Goal: Task Accomplishment & Management: Complete application form

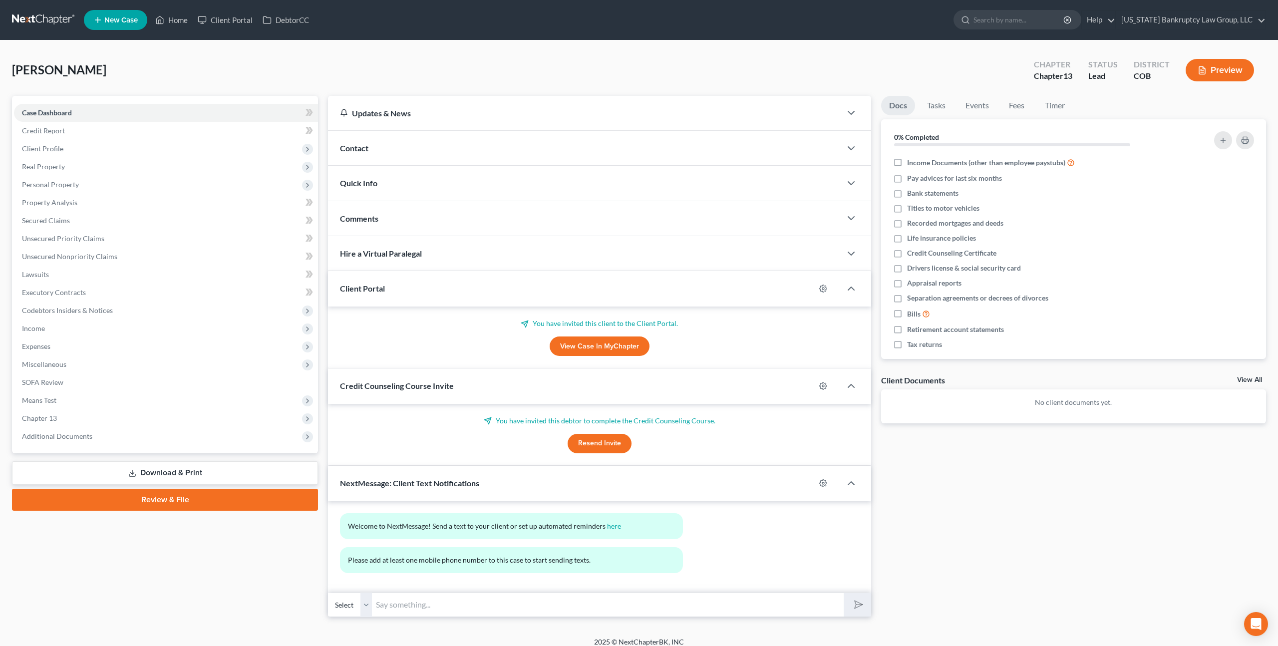
scroll to position [8, 0]
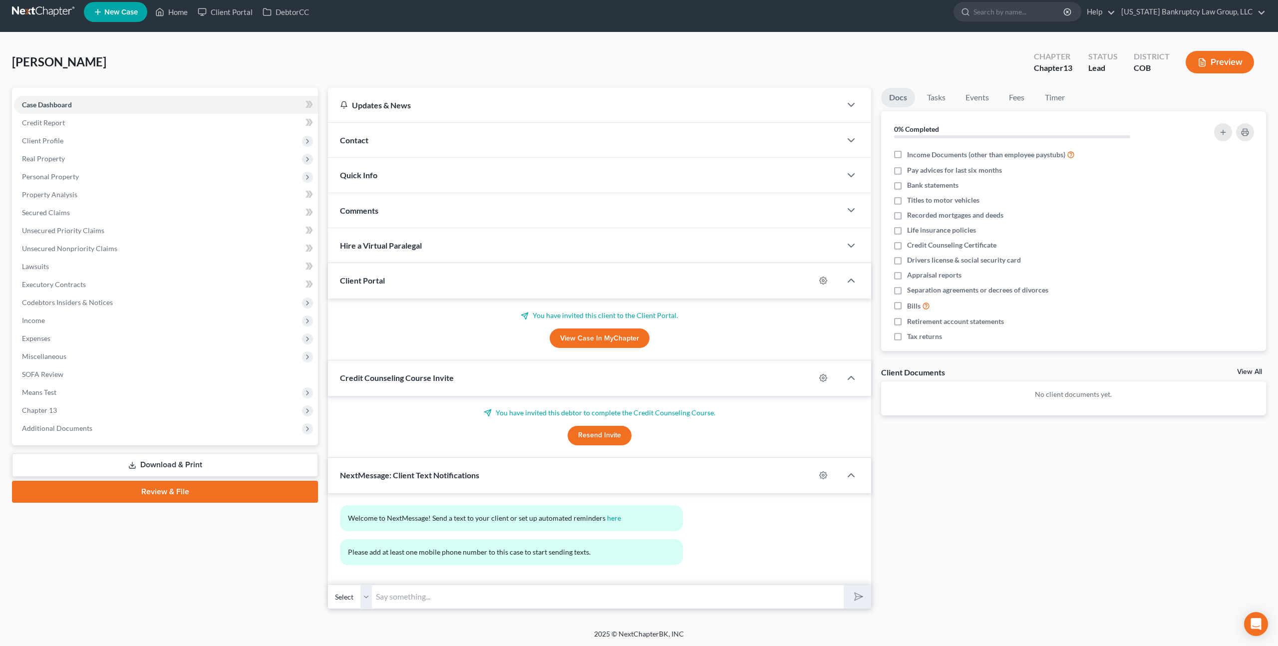
click at [365, 597] on select "Select" at bounding box center [350, 597] width 44 height 24
click at [338, 596] on select "Select" at bounding box center [350, 597] width 44 height 24
click at [328, 585] on select "Select" at bounding box center [350, 597] width 44 height 24
click at [385, 594] on input "text" at bounding box center [607, 597] width 471 height 24
click at [62, 145] on span "Client Profile" at bounding box center [166, 141] width 304 height 18
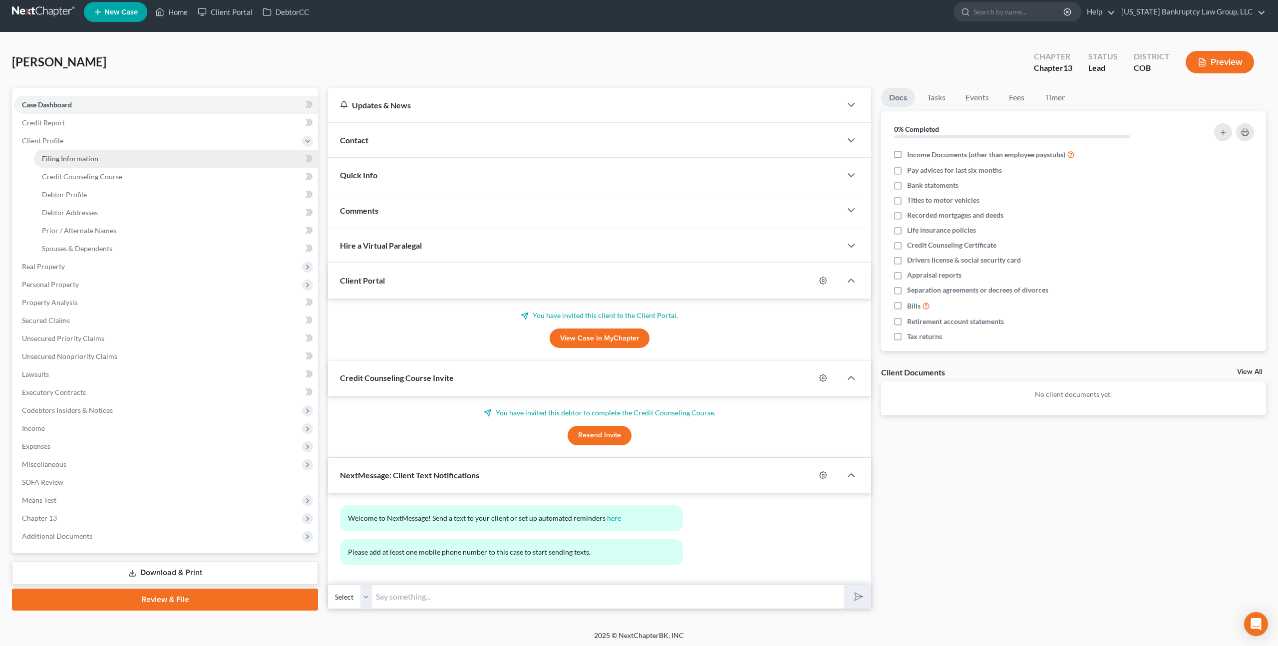
click at [89, 158] on span "Filing Information" at bounding box center [70, 158] width 56 height 8
select select "1"
select select "0"
select select "3"
select select "5"
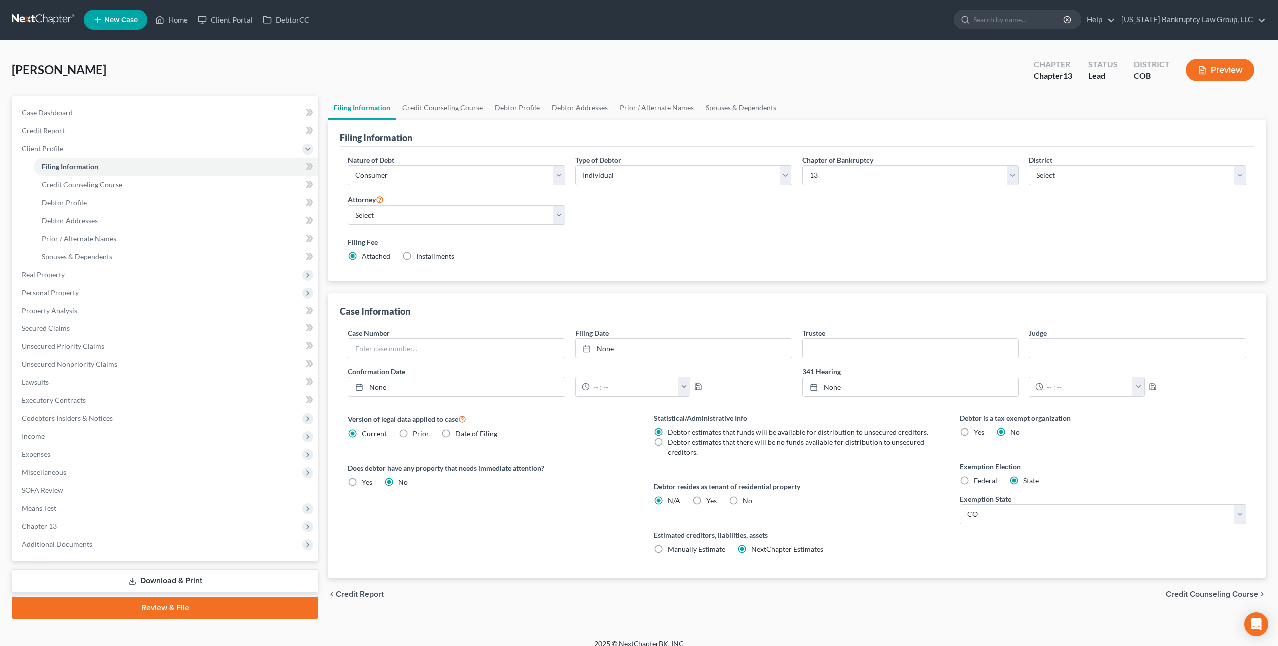
scroll to position [9, 0]
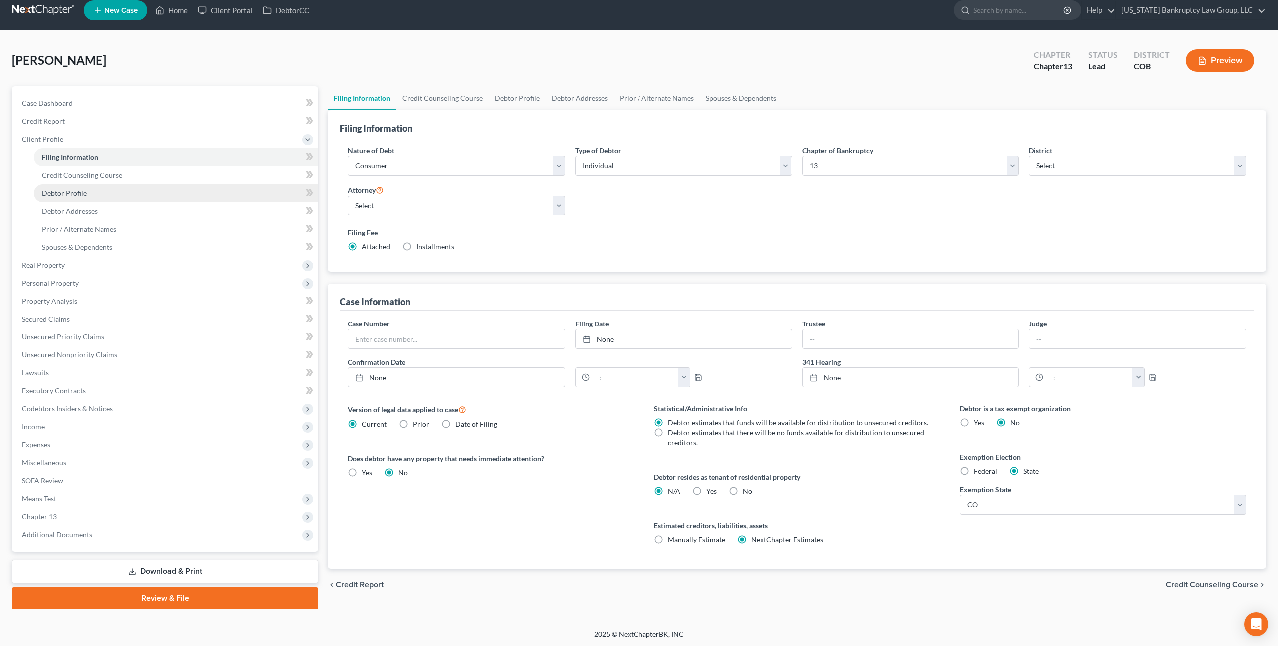
click at [70, 189] on span "Debtor Profile" at bounding box center [64, 193] width 45 height 8
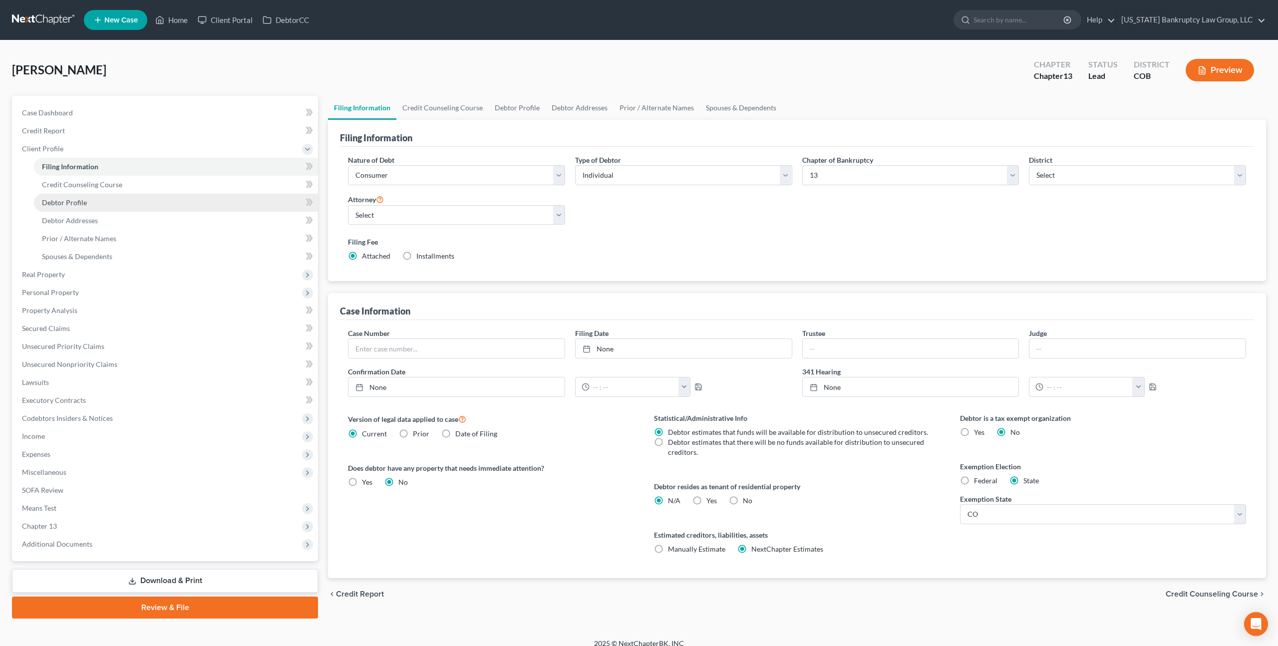
select select "0"
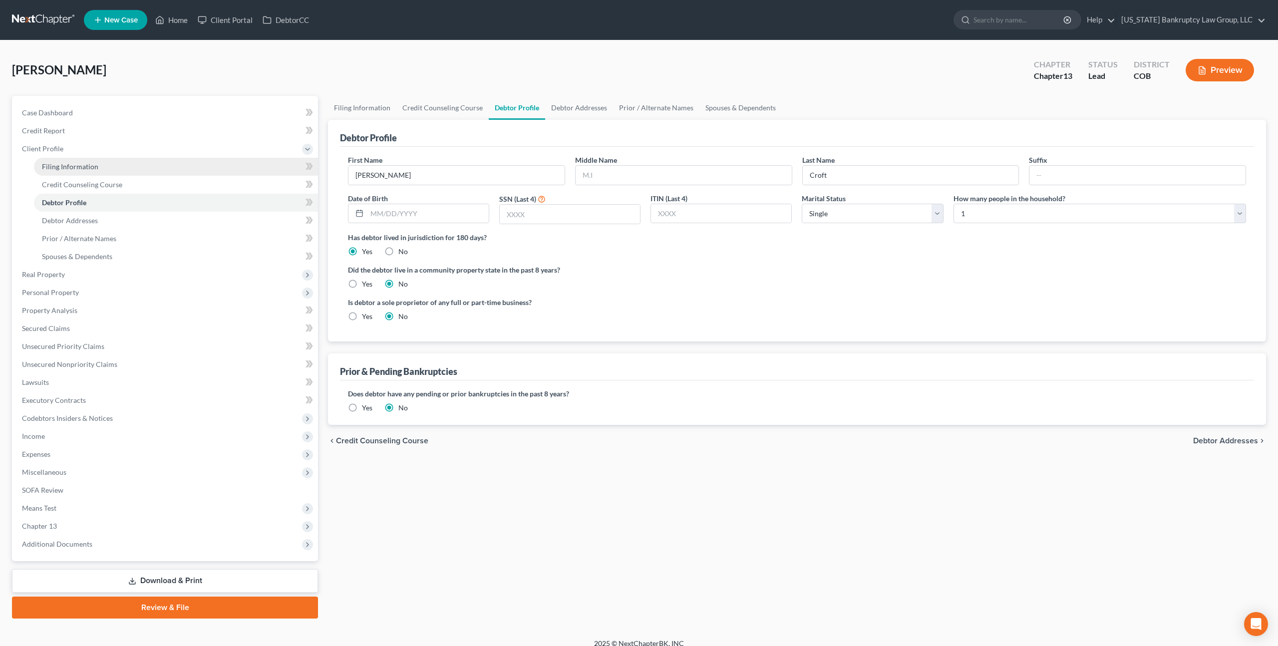
click at [64, 167] on span "Filing Information" at bounding box center [70, 166] width 56 height 8
select select "1"
select select "0"
select select "3"
select select "11"
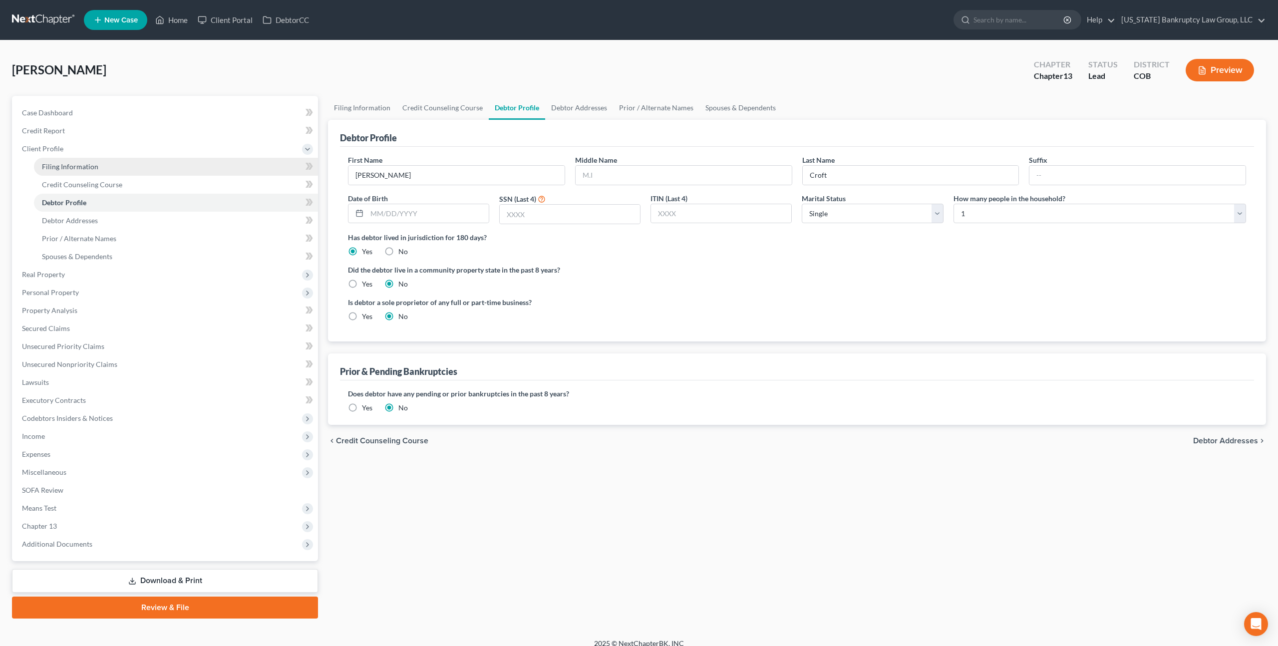
select select "0"
select select "5"
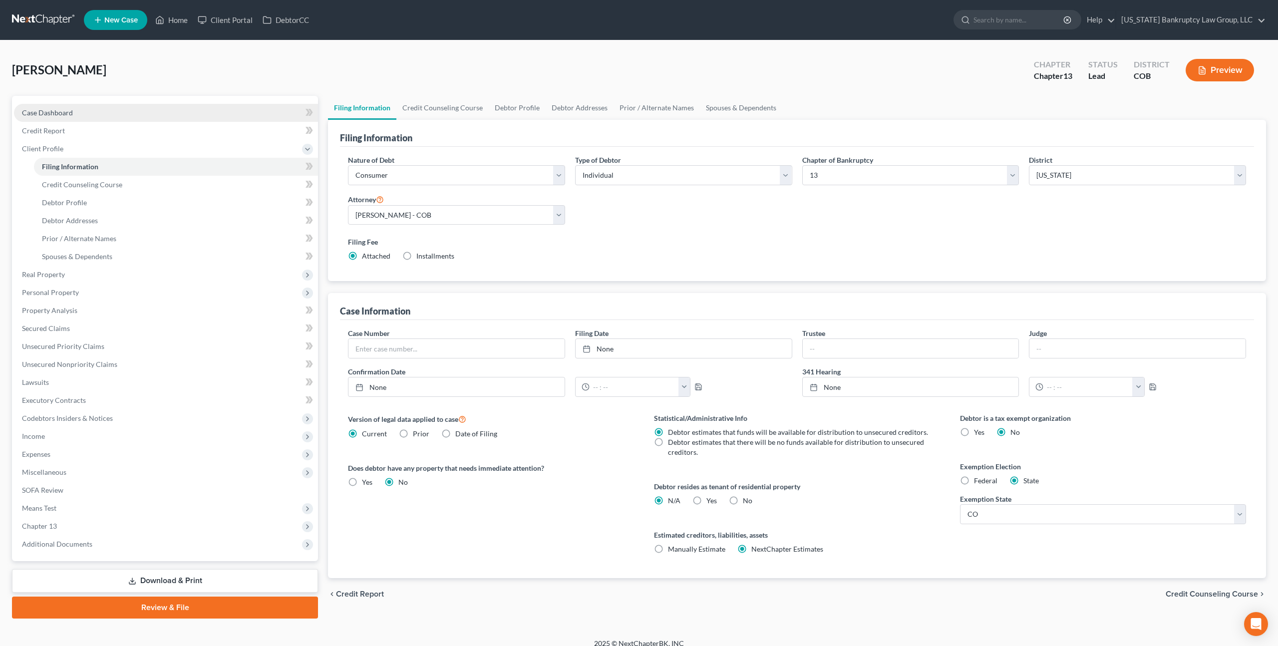
click at [68, 110] on span "Case Dashboard" at bounding box center [47, 112] width 51 height 8
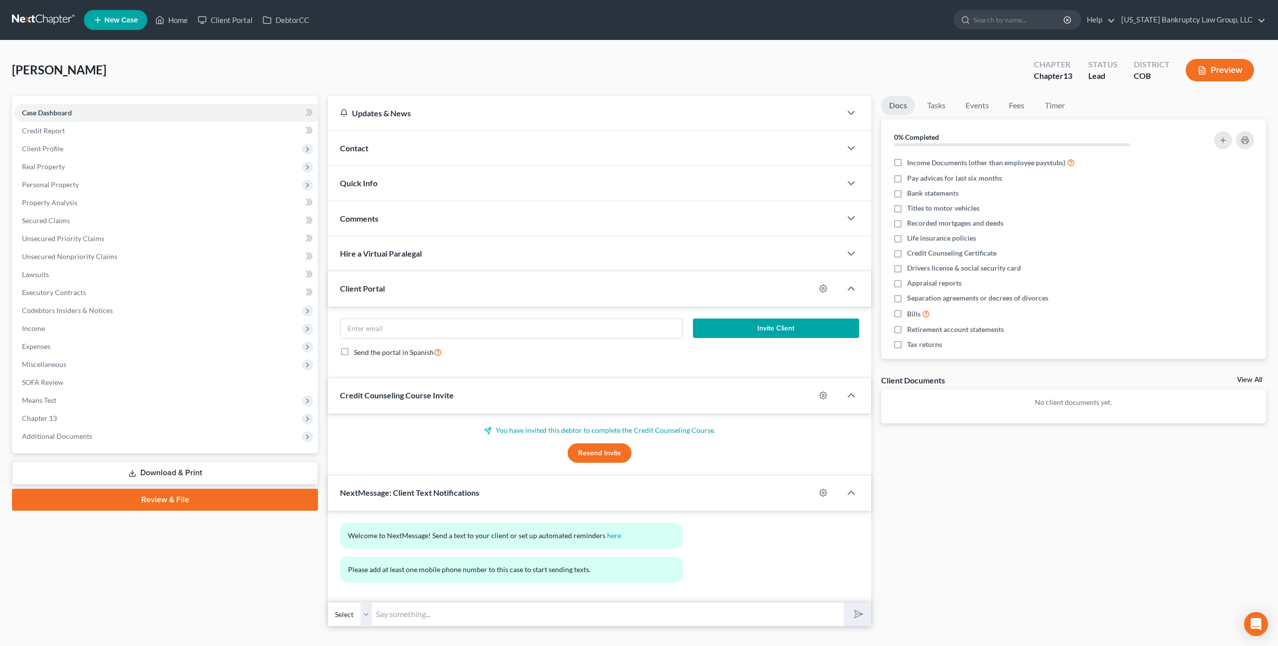
click at [394, 154] on div "Contact" at bounding box center [584, 148] width 513 height 34
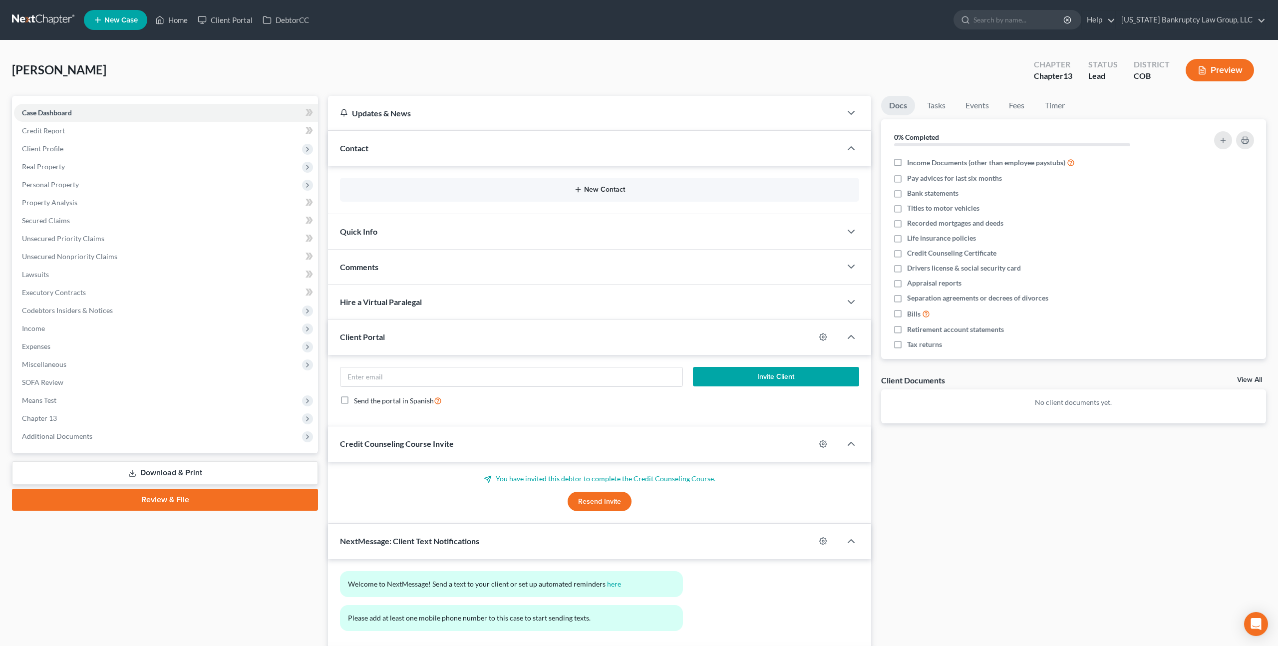
click at [596, 187] on button "New Contact" at bounding box center [599, 190] width 503 height 8
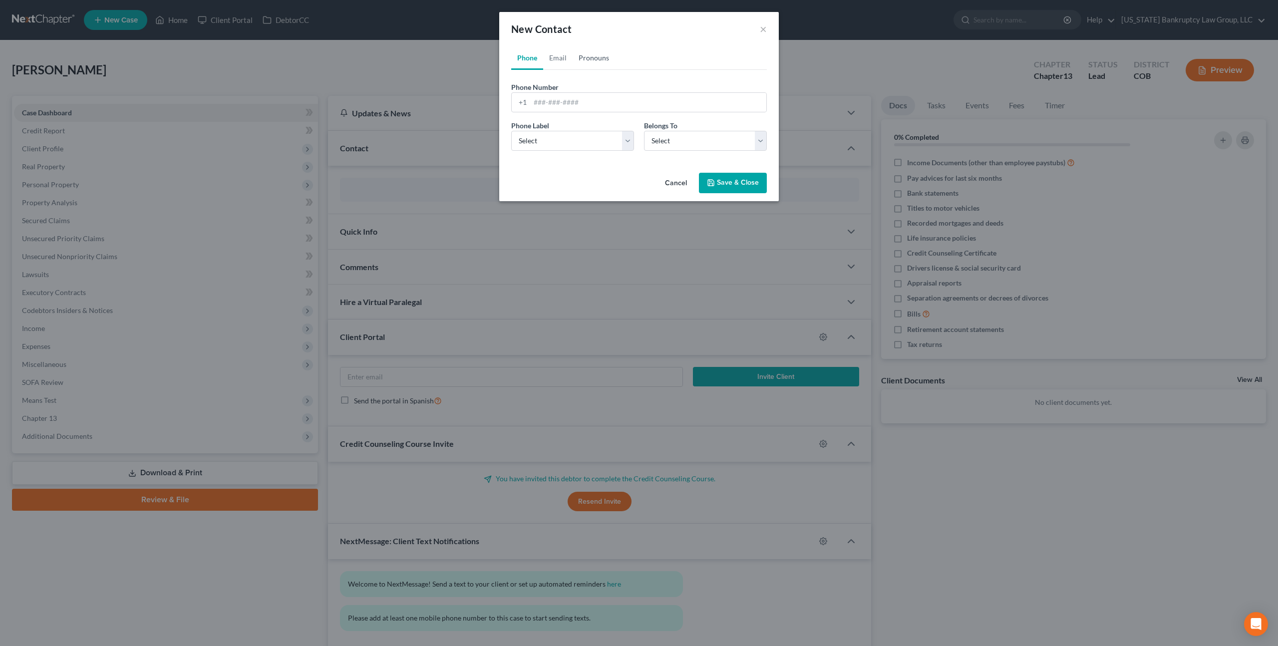
click at [598, 58] on link "Pronouns" at bounding box center [594, 58] width 42 height 24
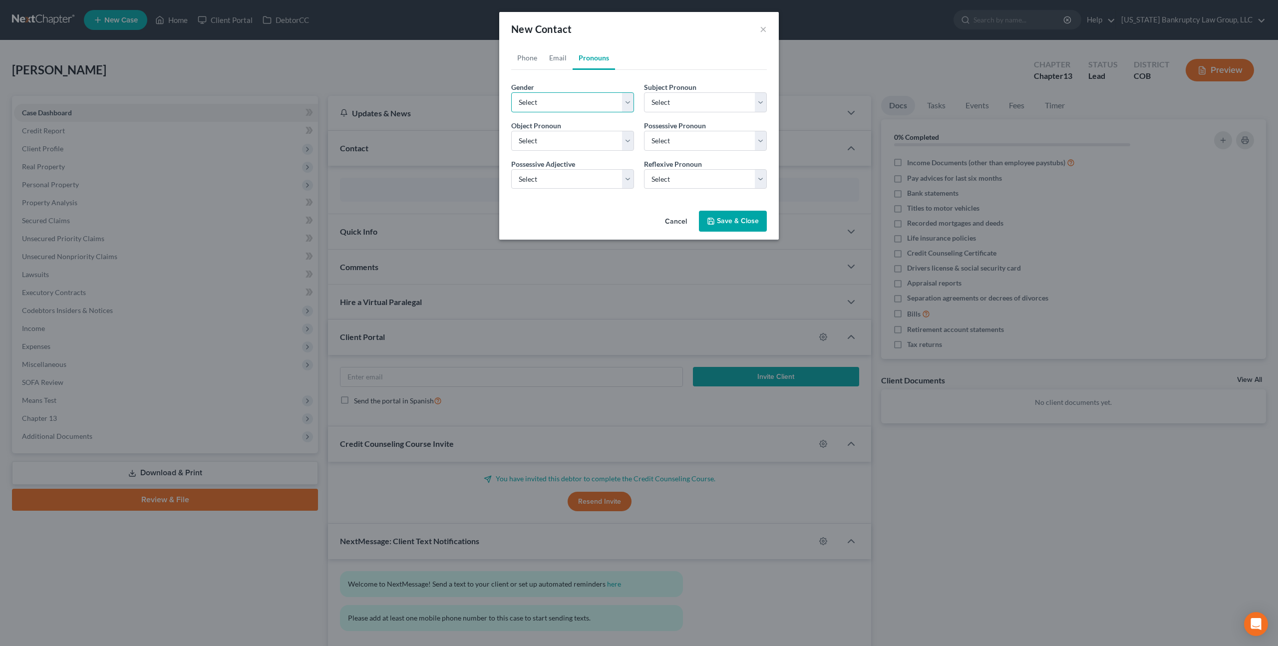
click at [598, 98] on select "Select [DEMOGRAPHIC_DATA] [DEMOGRAPHIC_DATA] [DEMOGRAPHIC_DATA] More Than One P…" at bounding box center [572, 102] width 123 height 20
click at [764, 29] on button "×" at bounding box center [763, 29] width 7 height 12
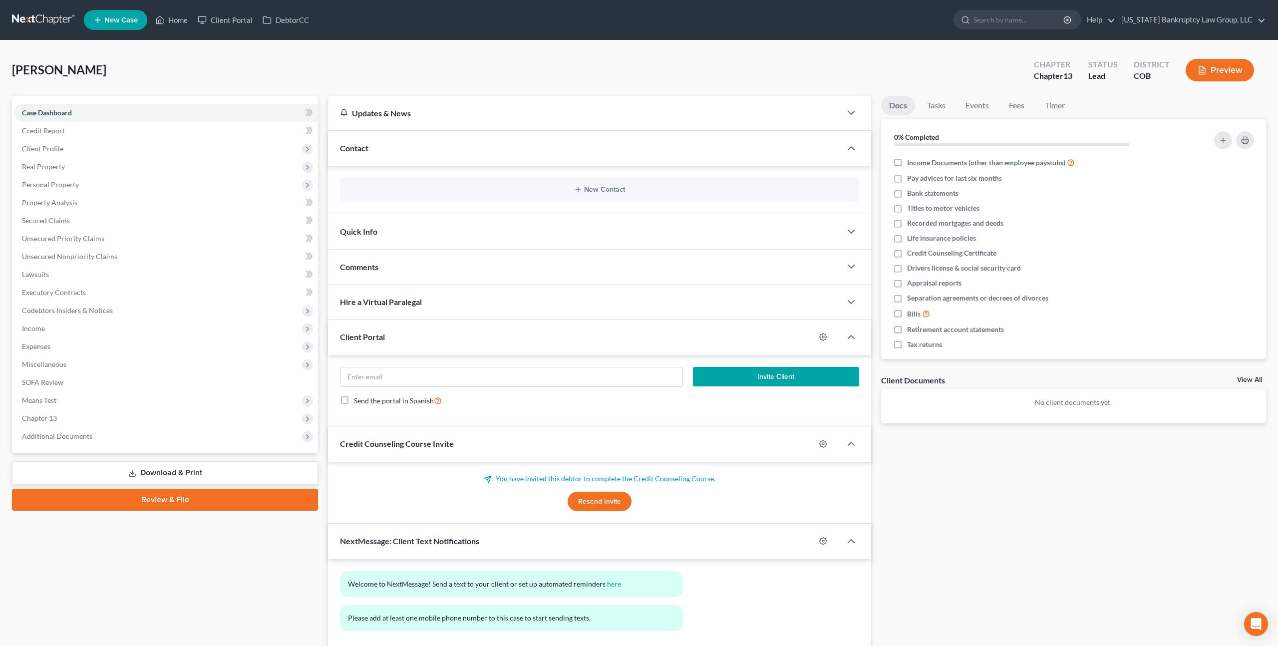
click at [118, 25] on link "New Case" at bounding box center [115, 20] width 63 height 20
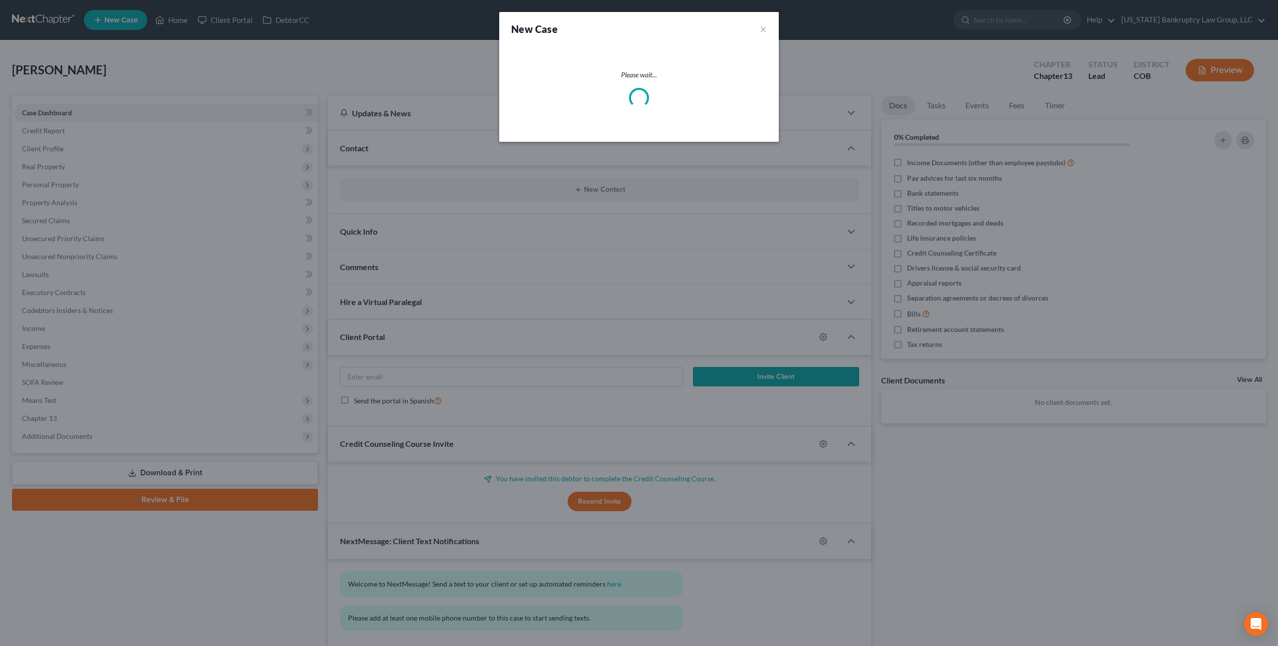
select select "11"
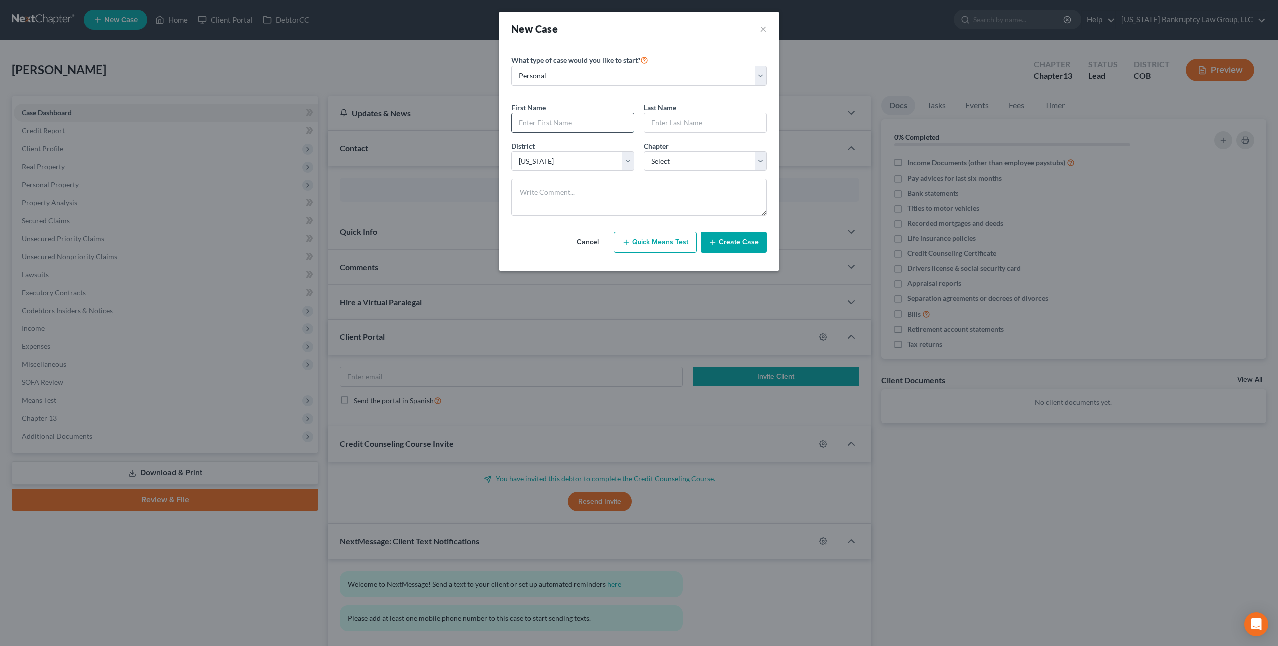
click at [560, 123] on input "text" at bounding box center [573, 122] width 122 height 19
type input "Laisheman"
type input "Hampton"
click at [669, 163] on select "Select 7 11 12 13" at bounding box center [705, 161] width 123 height 20
select select "0"
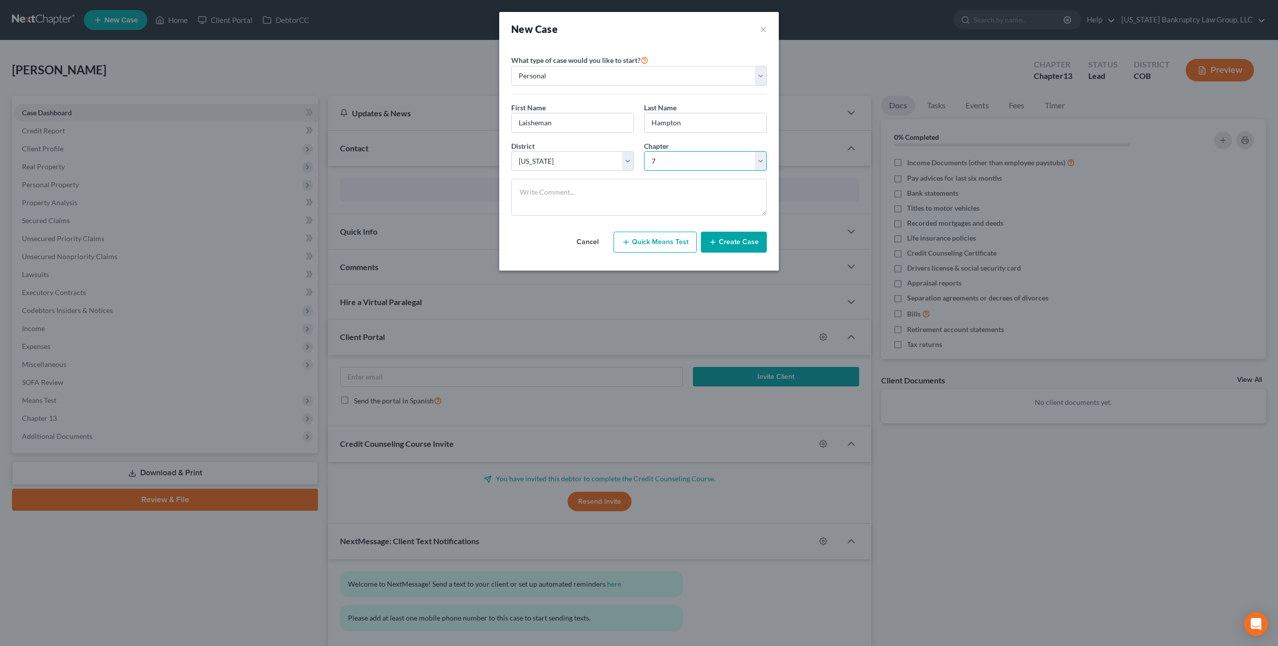
click at [644, 151] on select "Select 7 11 12 13" at bounding box center [705, 161] width 123 height 20
click at [722, 235] on button "Create Case" at bounding box center [734, 242] width 66 height 21
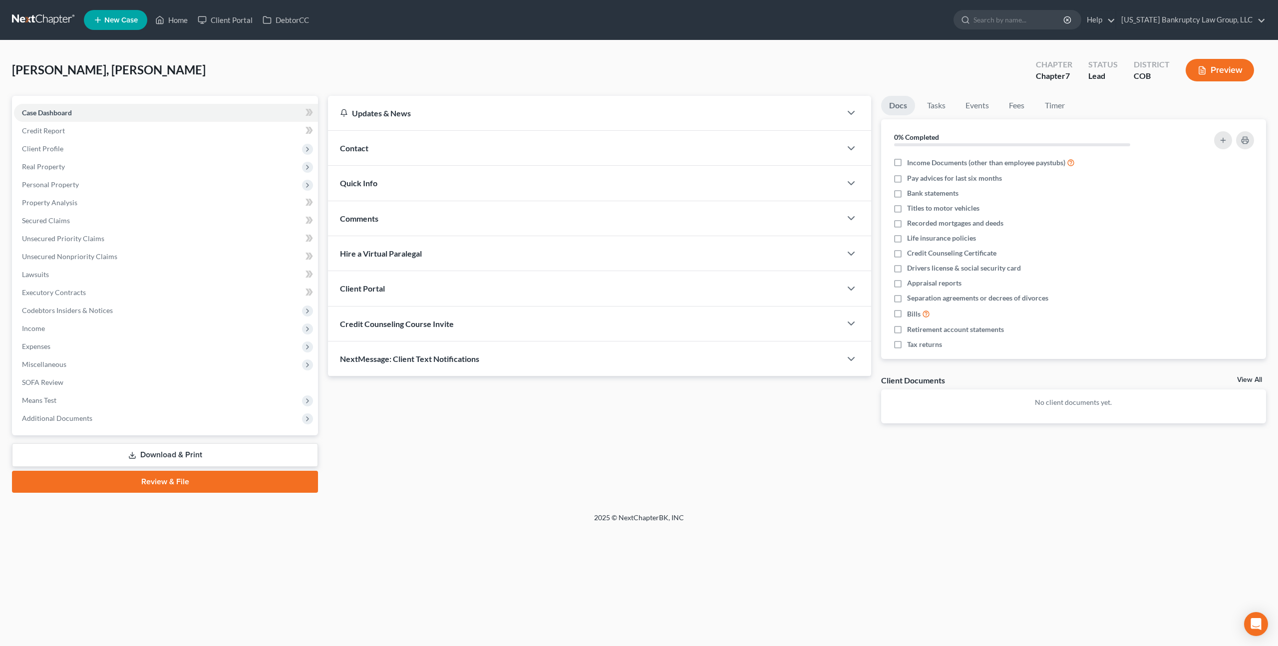
click at [422, 256] on span "Hire a Virtual Paralegal" at bounding box center [381, 253] width 82 height 9
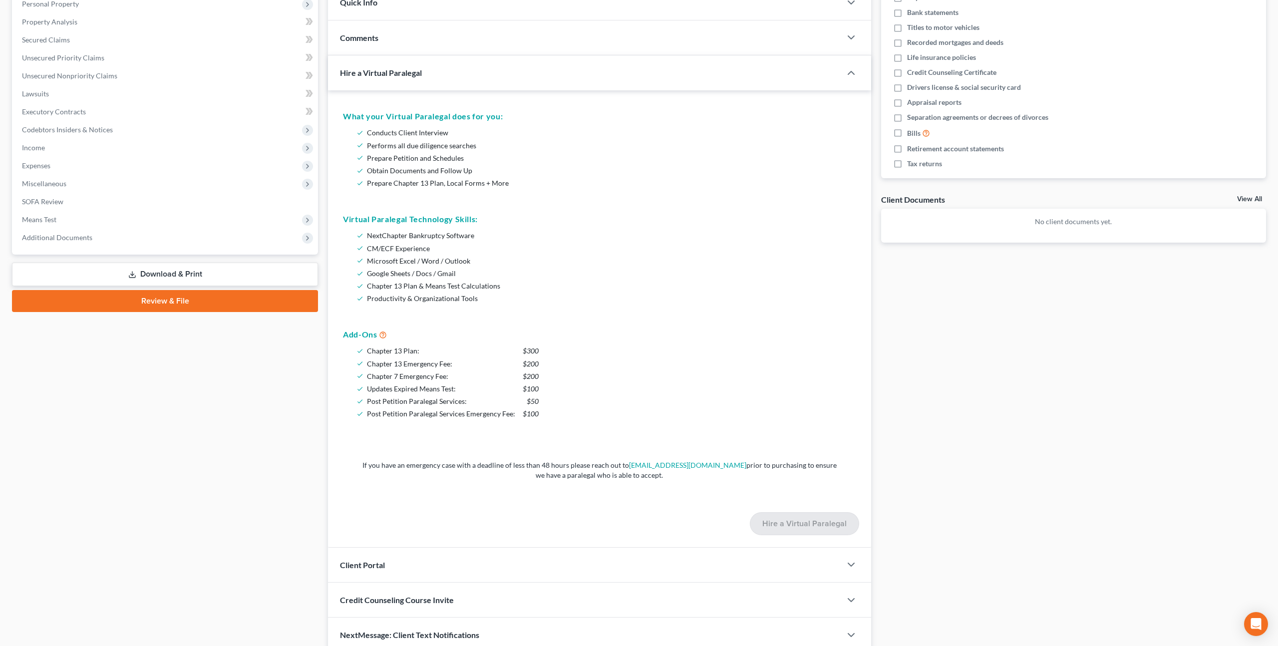
scroll to position [225, 0]
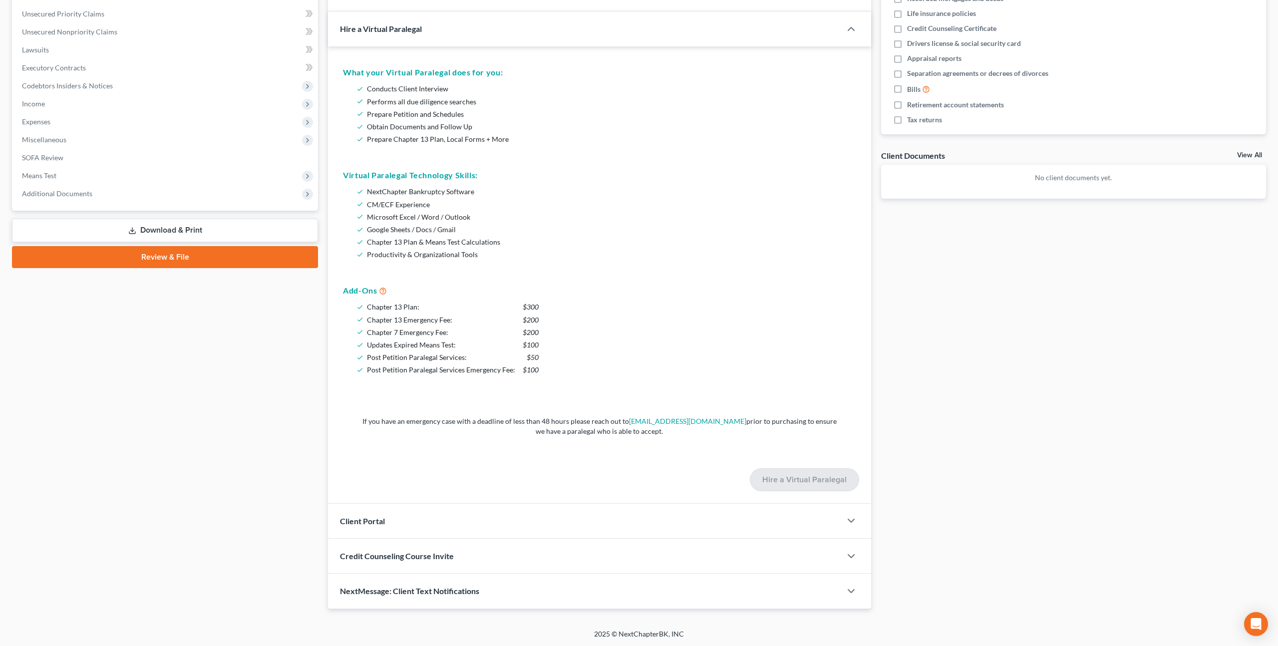
click at [441, 514] on div "Client Portal" at bounding box center [584, 521] width 513 height 34
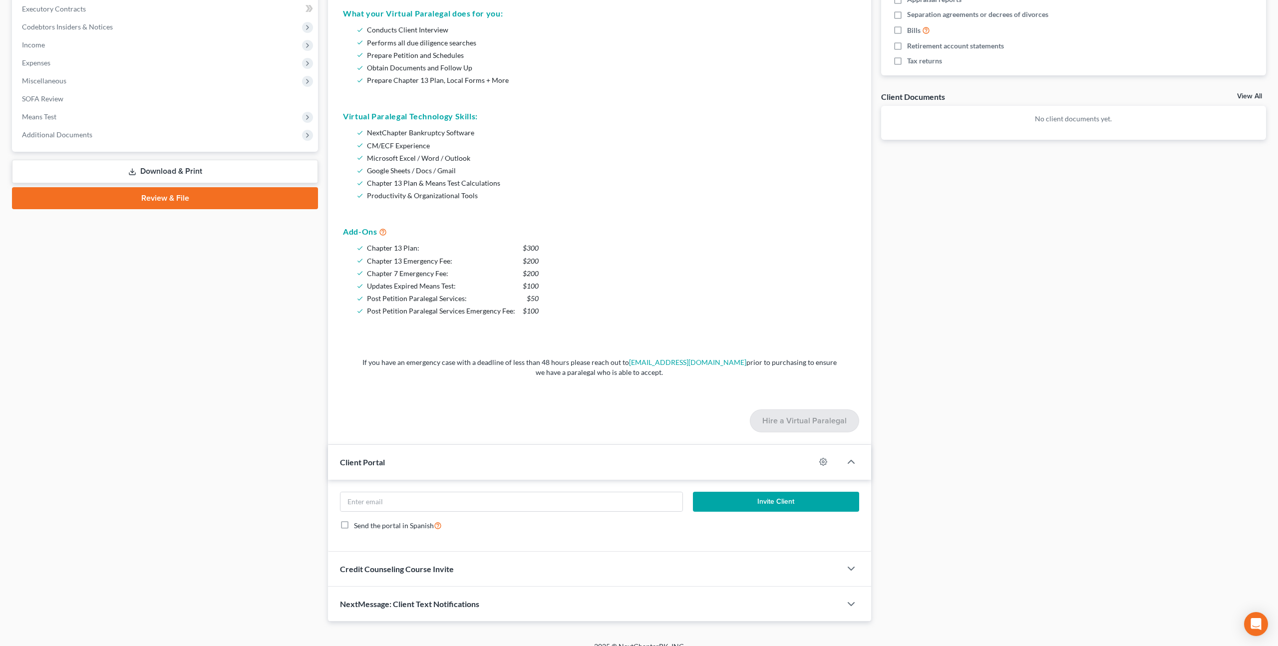
scroll to position [296, 0]
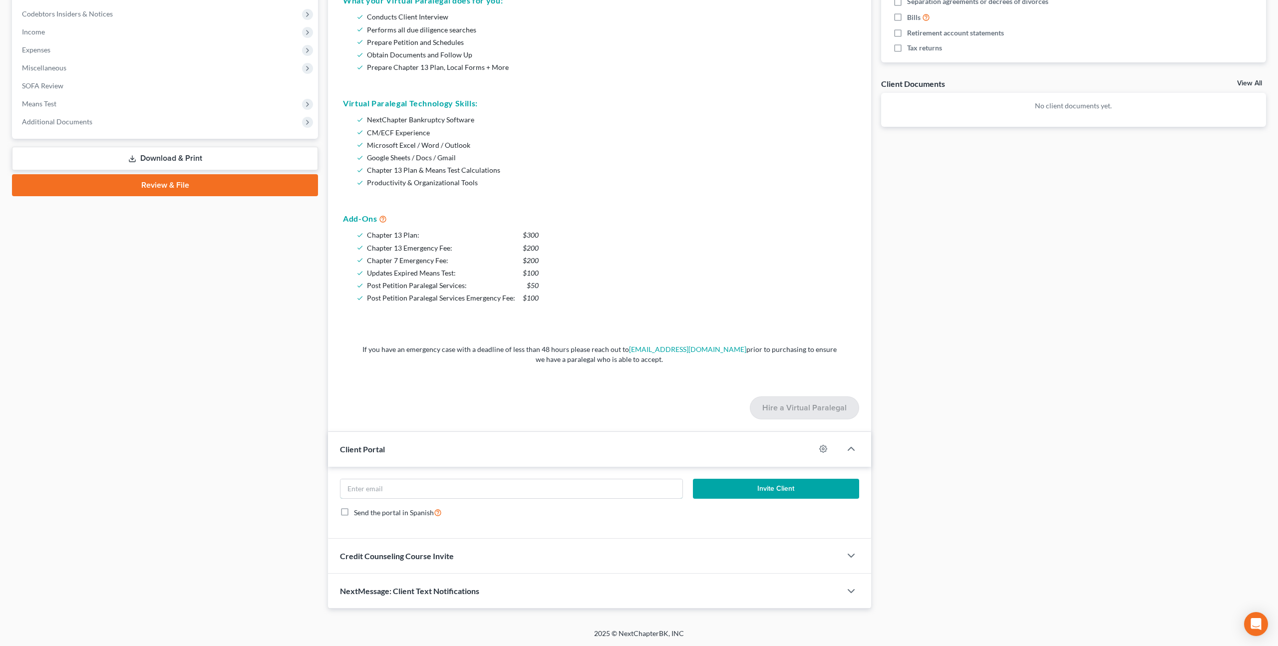
click at [448, 487] on input "email" at bounding box center [511, 488] width 342 height 19
paste input "[EMAIL_ADDRESS][DOMAIN_NAME]"
type input "[EMAIL_ADDRESS][DOMAIN_NAME]"
click at [710, 484] on button "Invite Client" at bounding box center [776, 489] width 166 height 20
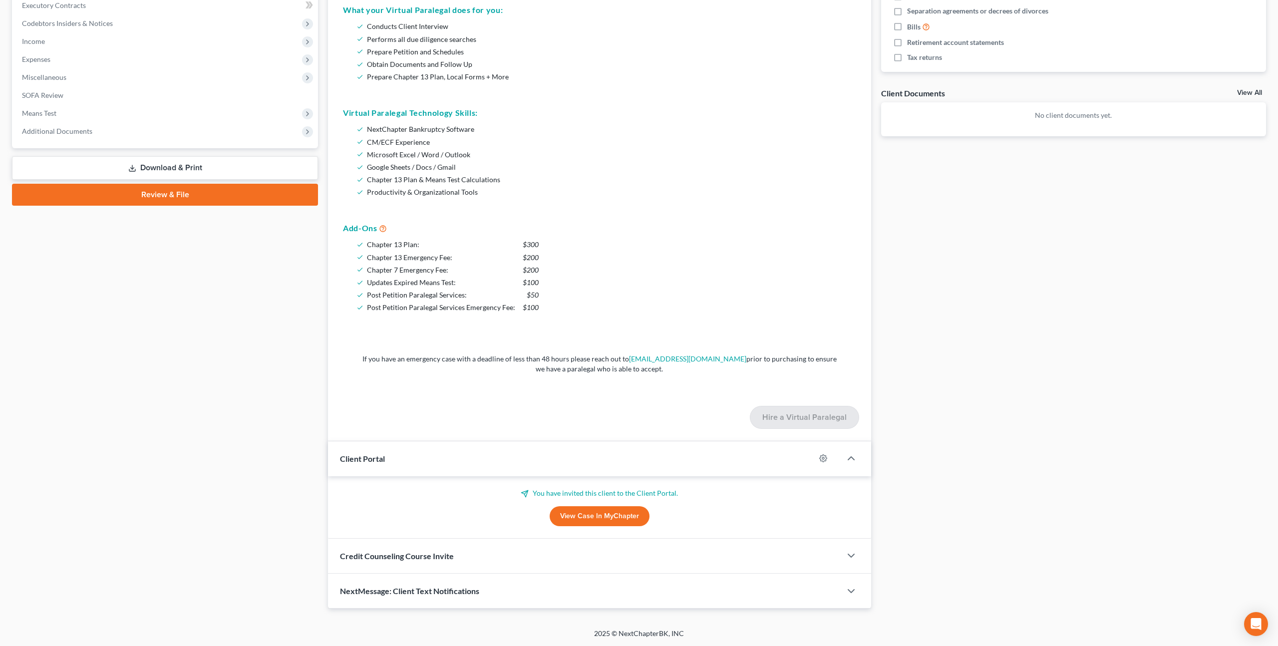
click at [458, 554] on div "Credit Counseling Course Invite" at bounding box center [584, 556] width 513 height 34
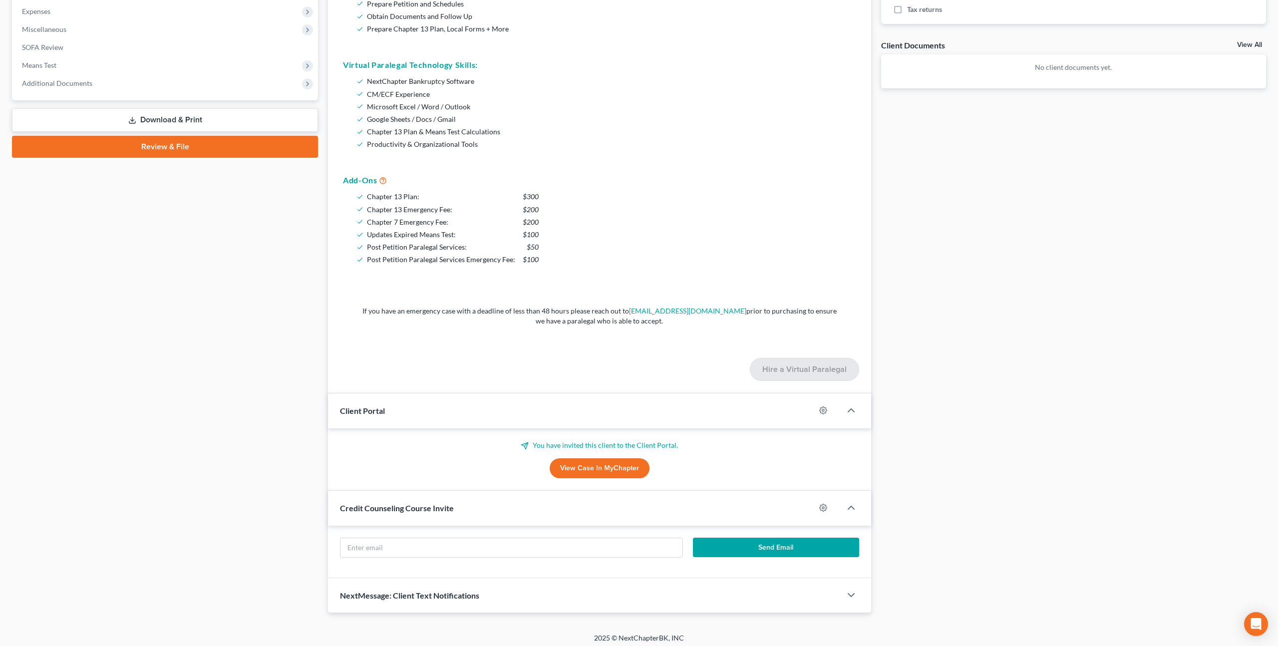
scroll to position [339, 0]
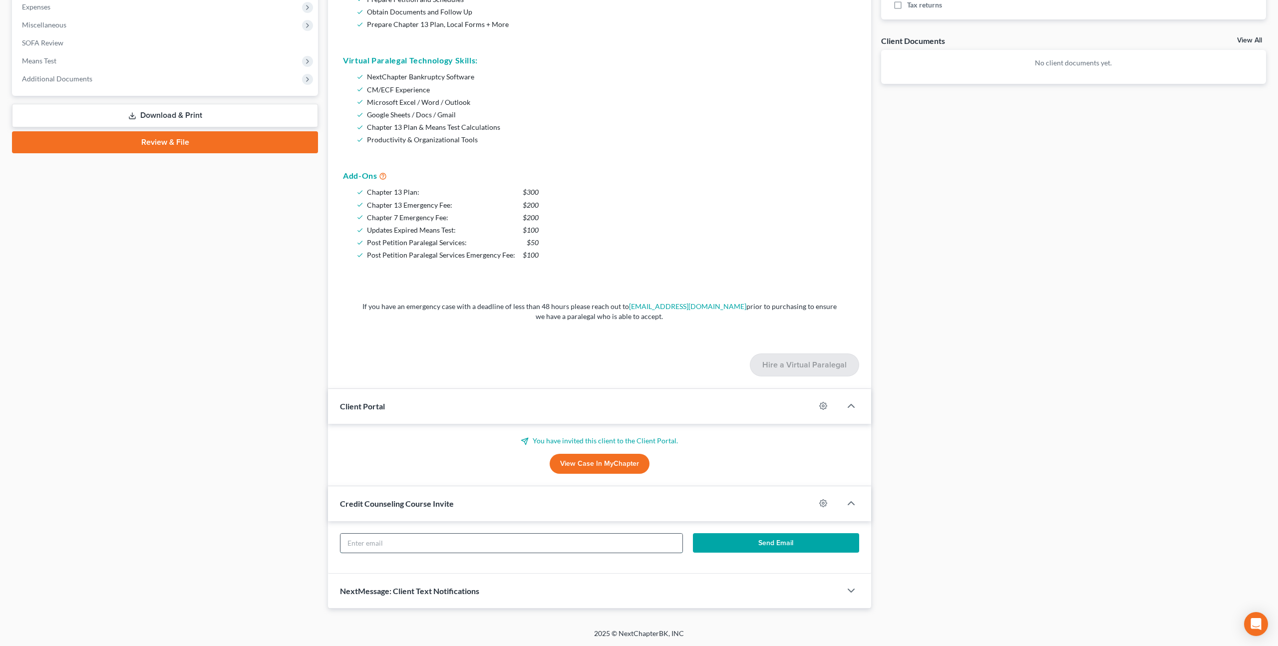
click at [464, 543] on input "text" at bounding box center [511, 543] width 342 height 19
paste input "[EMAIL_ADDRESS][DOMAIN_NAME]"
type input "[EMAIL_ADDRESS][DOMAIN_NAME]"
click at [723, 546] on button "Send Email" at bounding box center [776, 543] width 166 height 20
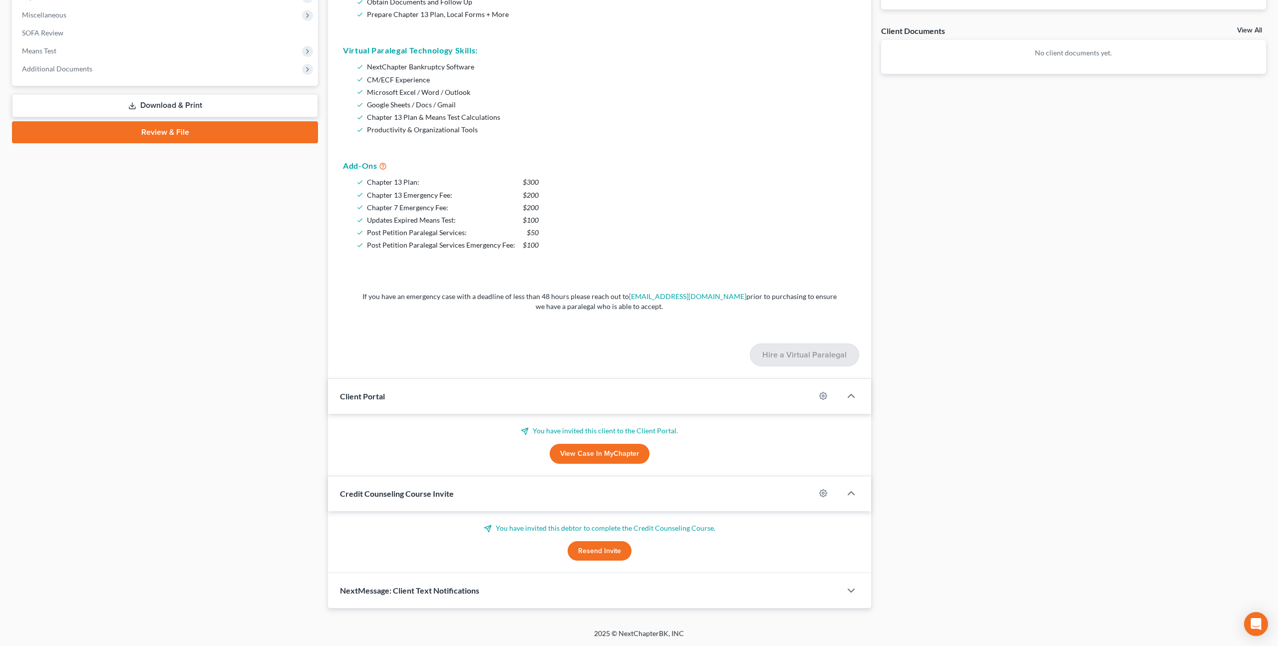
scroll to position [0, 0]
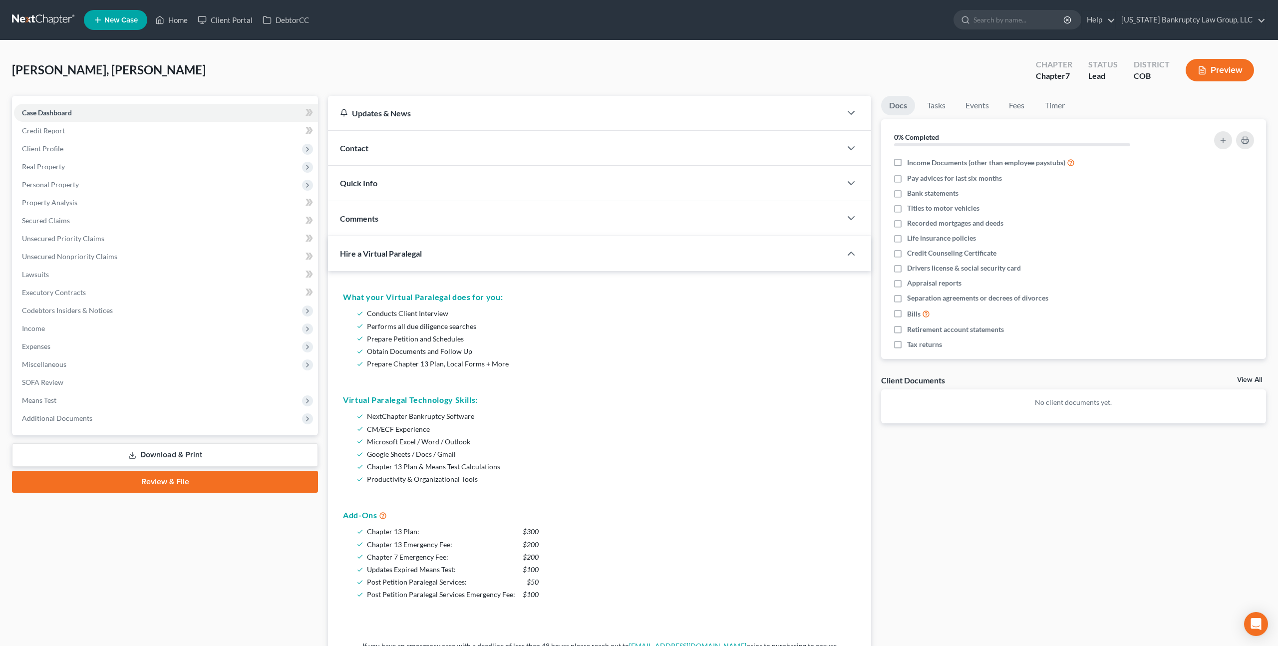
click at [62, 20] on link at bounding box center [44, 20] width 64 height 18
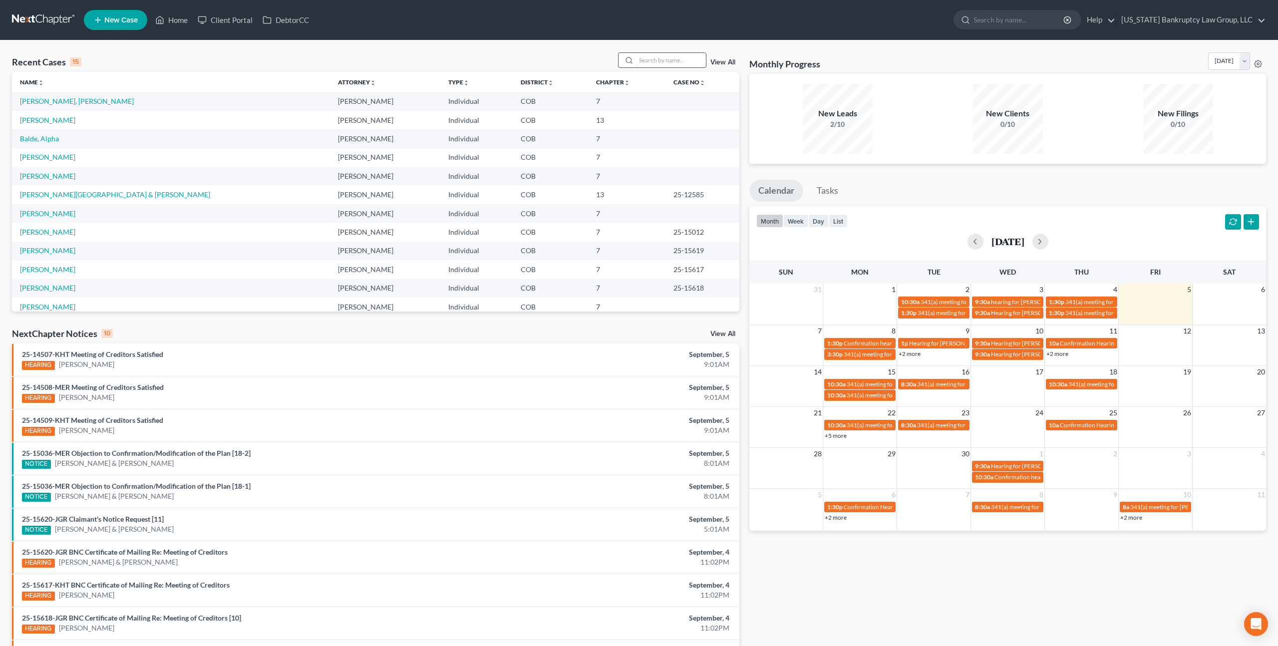
click at [650, 65] on input "search" at bounding box center [671, 60] width 70 height 14
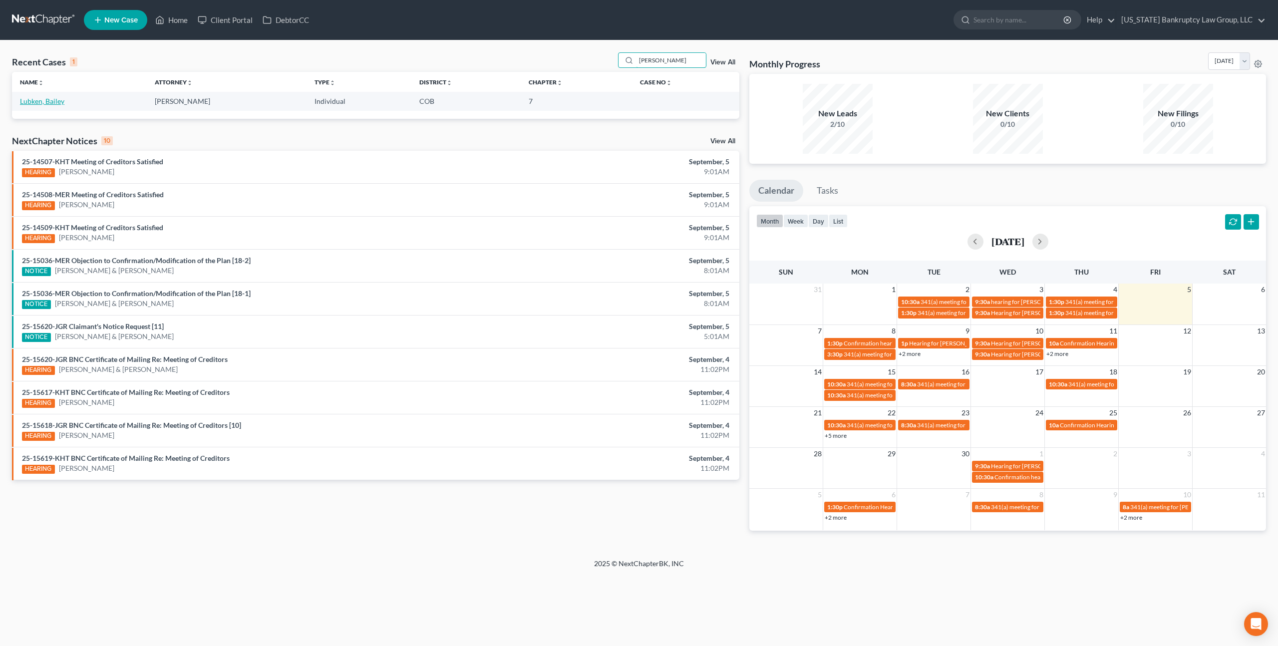
type input "lubken"
click at [61, 100] on link "Lubken, Bailey" at bounding box center [42, 101] width 44 height 8
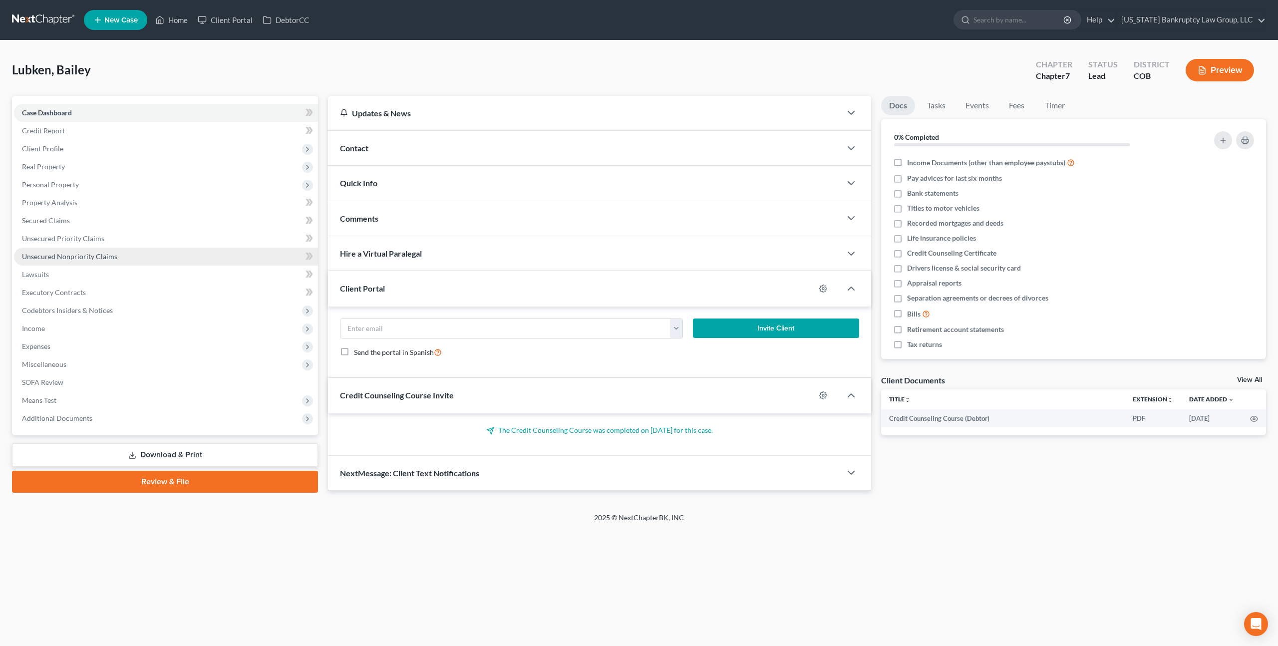
click at [101, 262] on link "Unsecured Nonpriority Claims" at bounding box center [166, 257] width 304 height 18
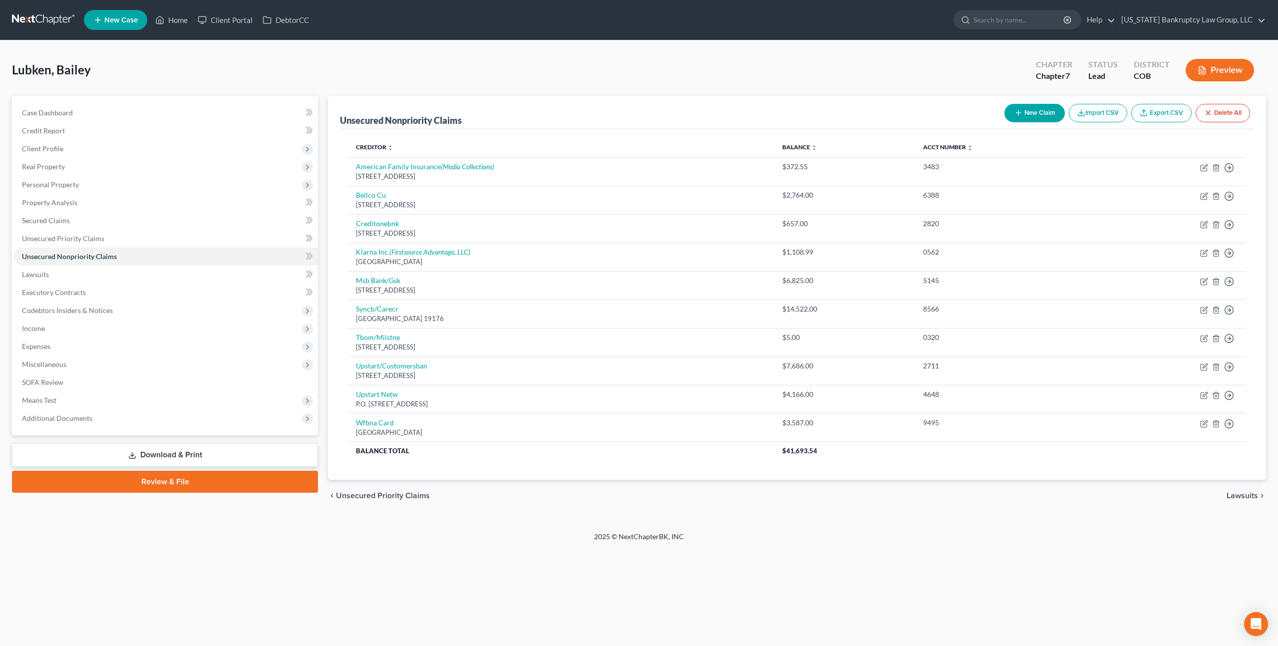
click at [1027, 114] on button "New Claim" at bounding box center [1034, 113] width 60 height 18
select select "0"
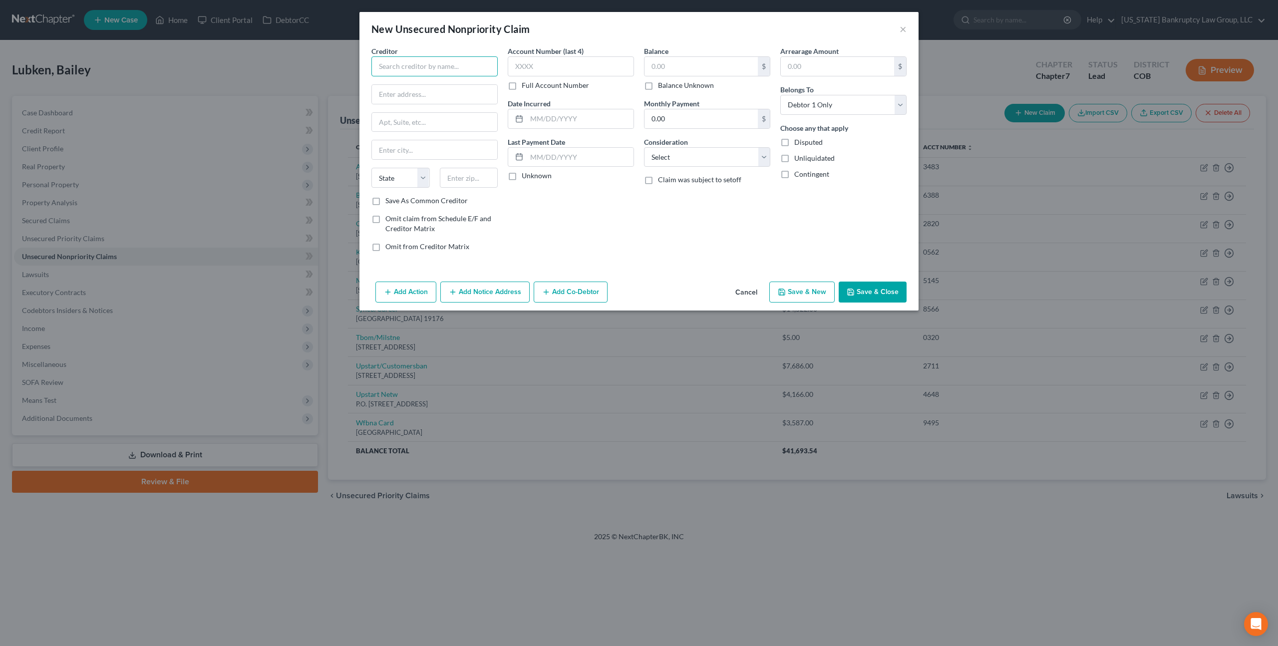
click at [456, 64] on input "text" at bounding box center [434, 66] width 126 height 20
type input "Affirm"
click at [474, 92] on div "30 Isabella St. 4th Floor, Pittsburgh, PA 15212" at bounding box center [431, 93] width 104 height 8
type input "30 Isabella St."
type input "4th Floor"
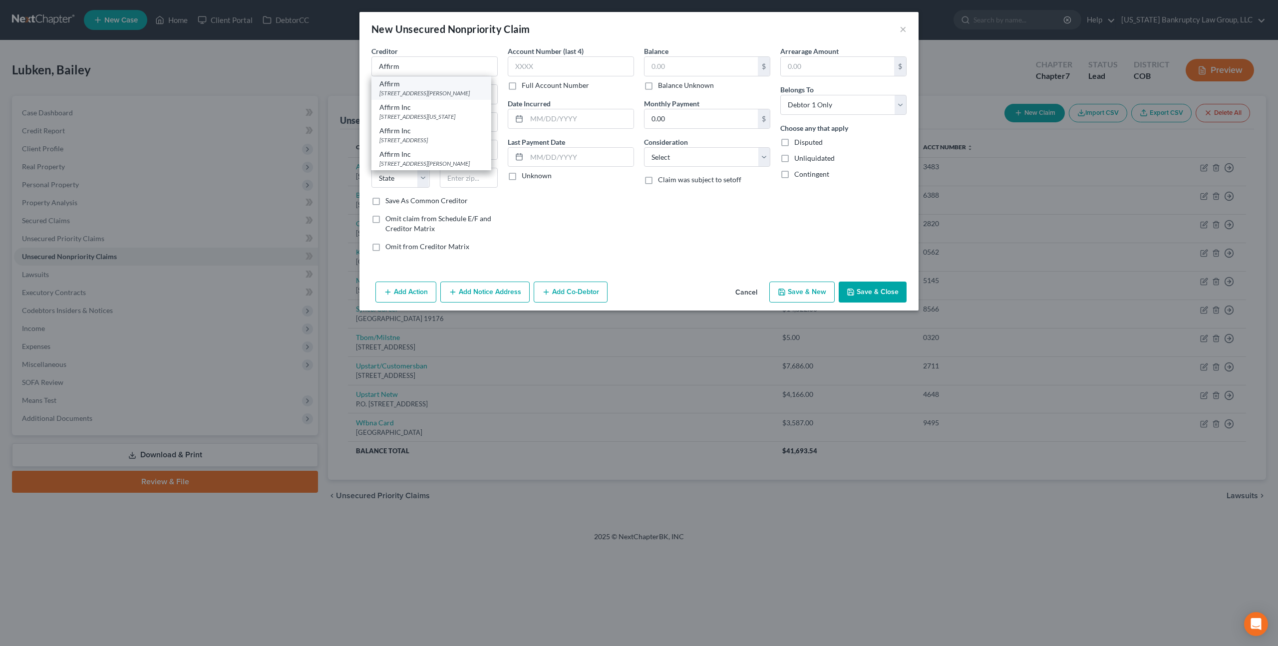
type input "Pittsburgh"
select select "39"
type input "15212"
click at [539, 64] on input "text" at bounding box center [571, 66] width 126 height 20
click at [672, 66] on input "text" at bounding box center [700, 66] width 113 height 19
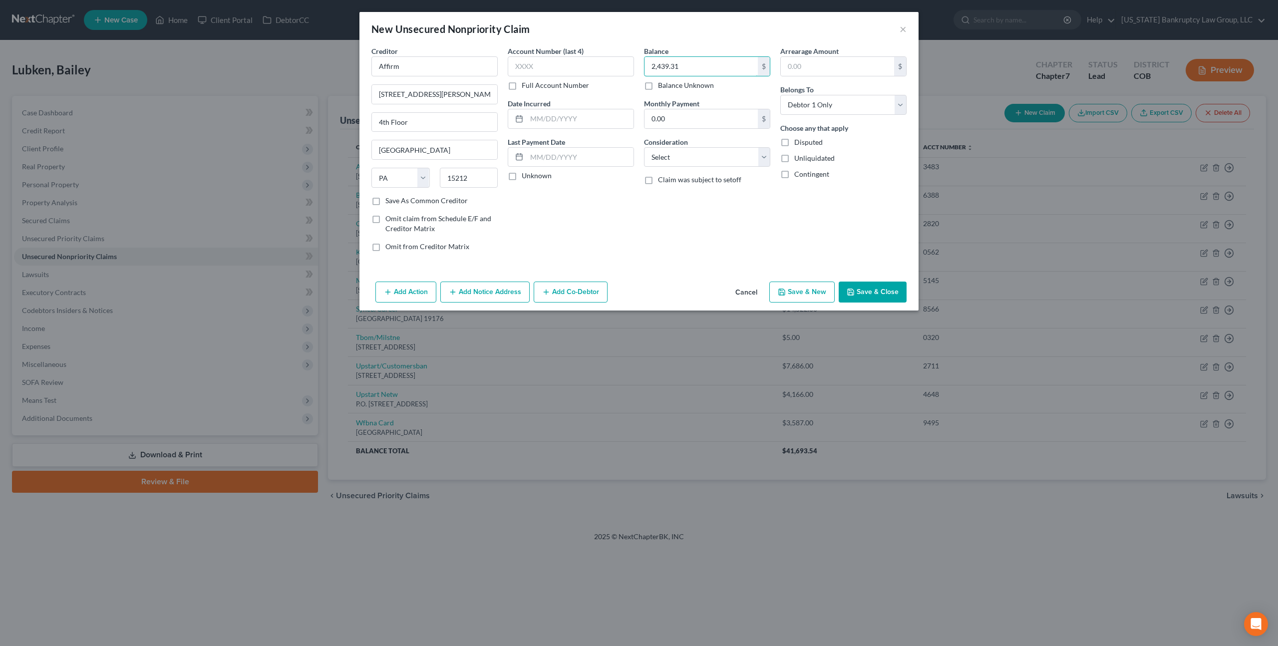
type input "2,439.31"
click at [484, 296] on button "Add Notice Address" at bounding box center [484, 292] width 89 height 21
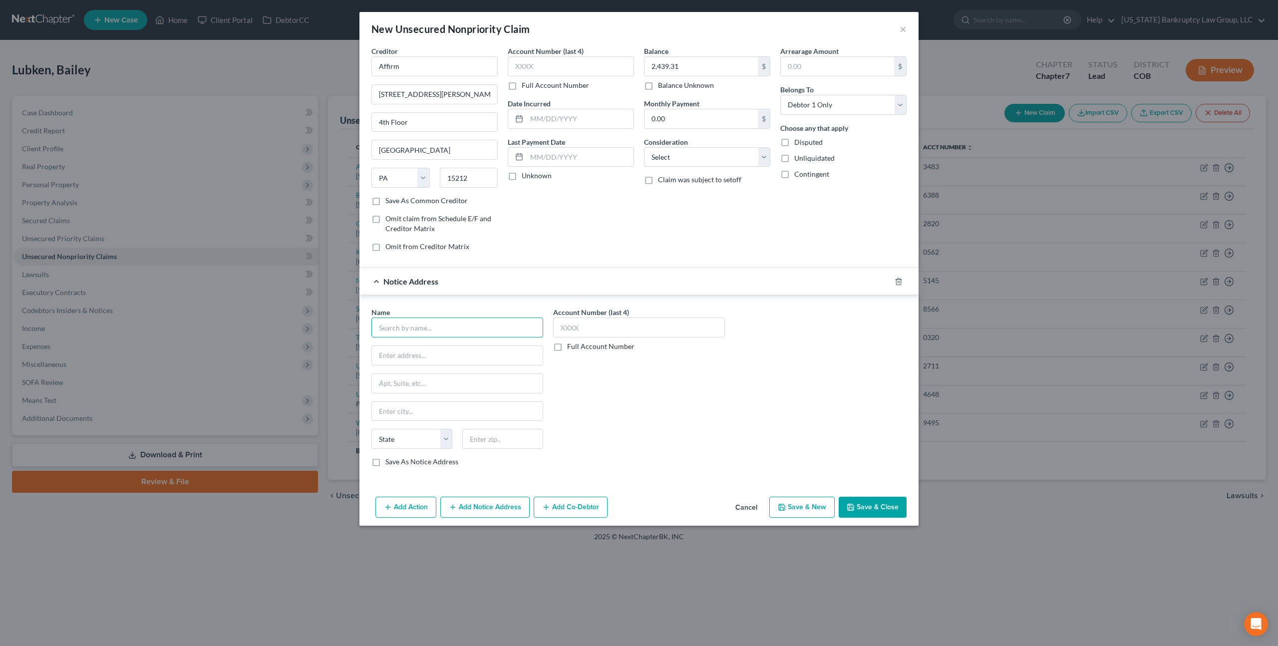
click at [449, 328] on input "text" at bounding box center [457, 327] width 172 height 20
click at [449, 372] on div "Affirm Inc" at bounding box center [431, 368] width 104 height 10
type input "Affirm Inc"
type input "650 California St."
type input "San Francisco"
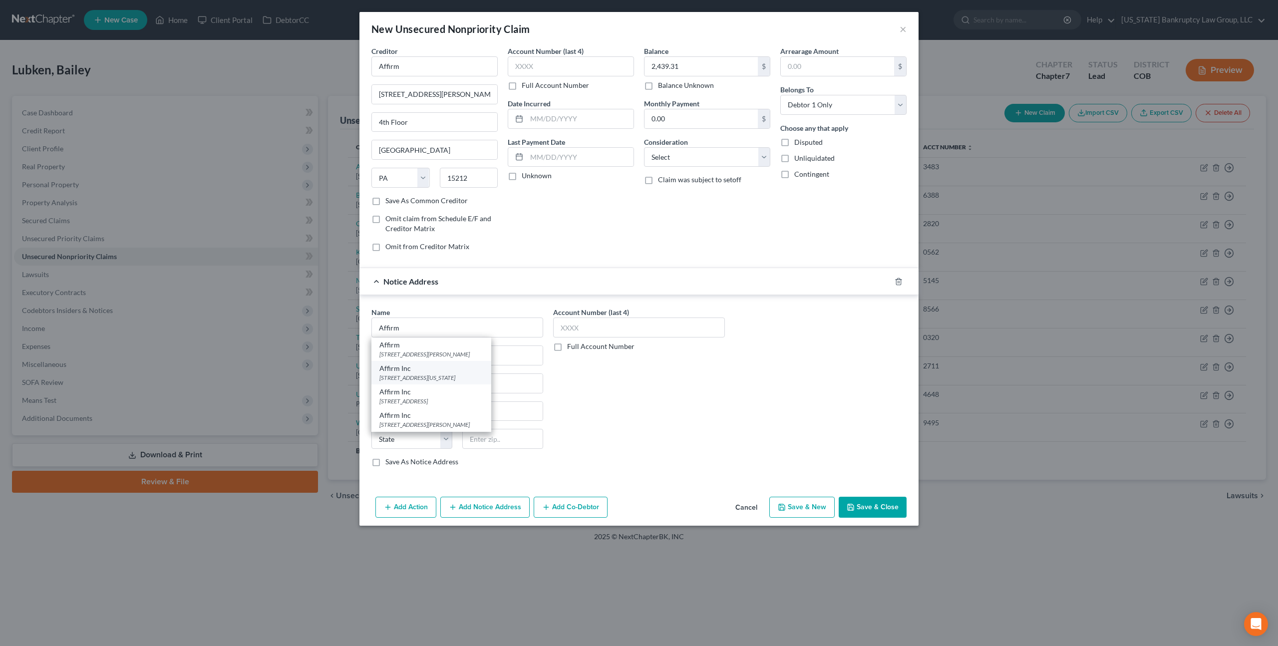
select select "4"
type input "94108"
click at [467, 506] on button "Add Notice Address" at bounding box center [484, 507] width 89 height 21
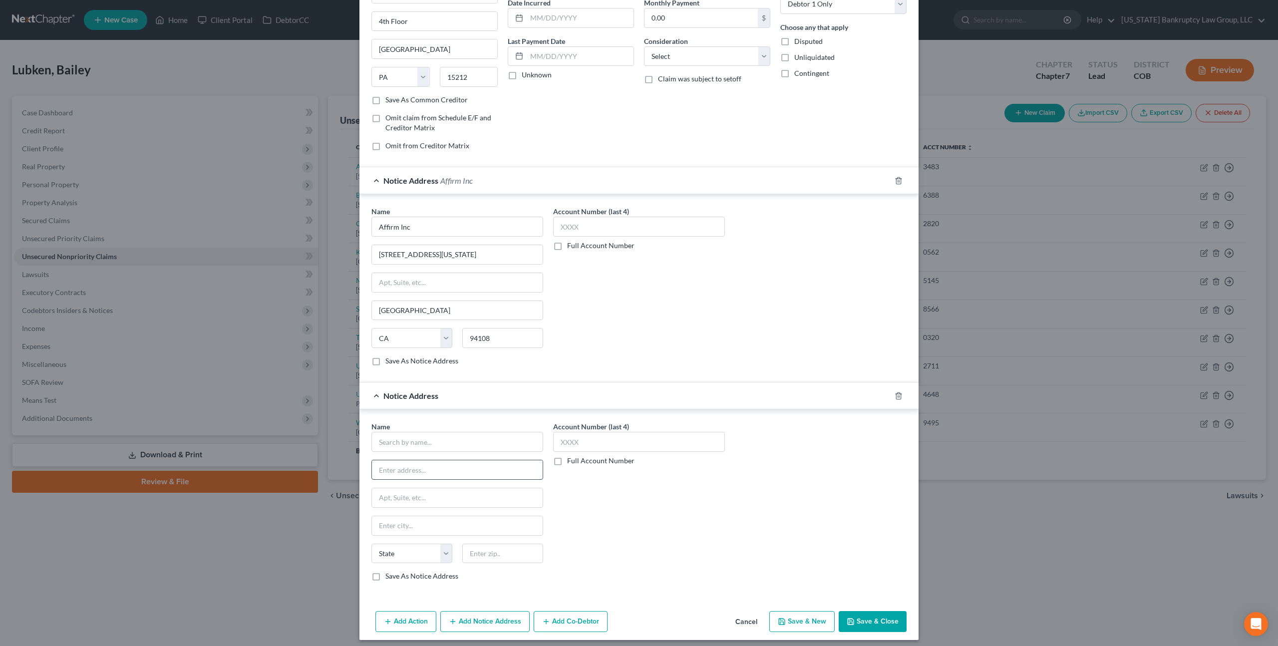
scroll to position [105, 0]
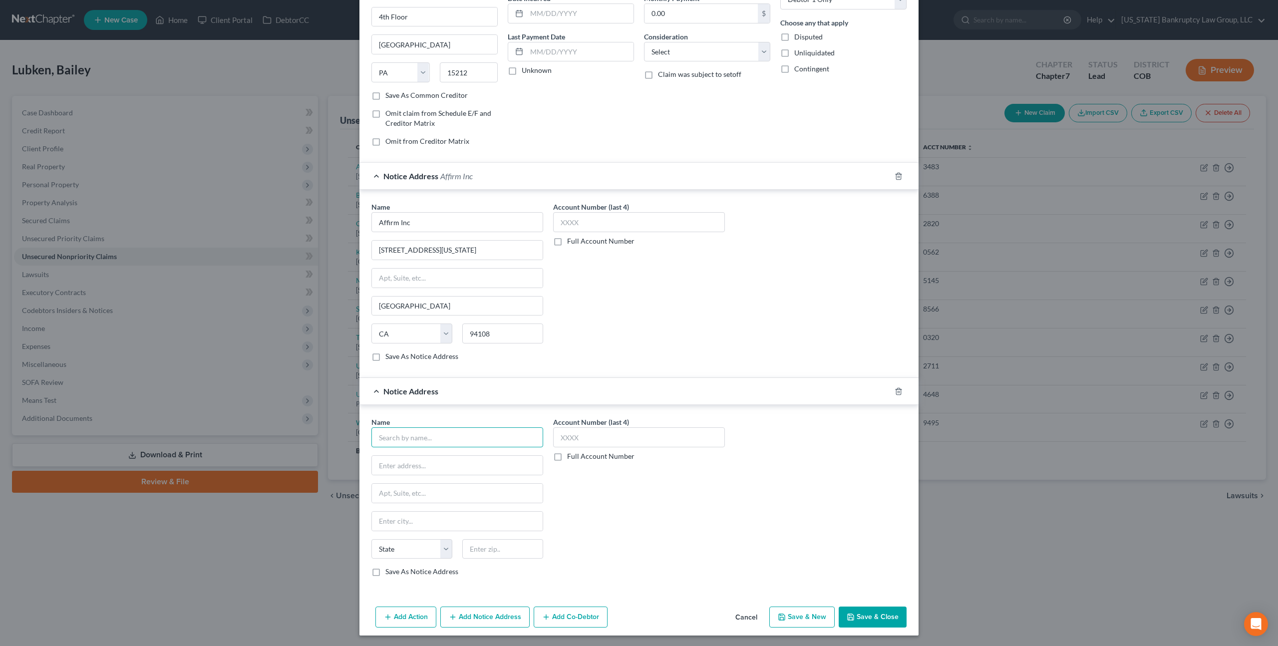
click at [409, 439] on input "text" at bounding box center [457, 437] width 172 height 20
click at [443, 512] on div "633 Folsom St Fl 7, San Francisco, CA 94107" at bounding box center [431, 511] width 104 height 8
type input "Affirm Inc"
type input "633 Folsom St Fl 7"
type input "San Francisco"
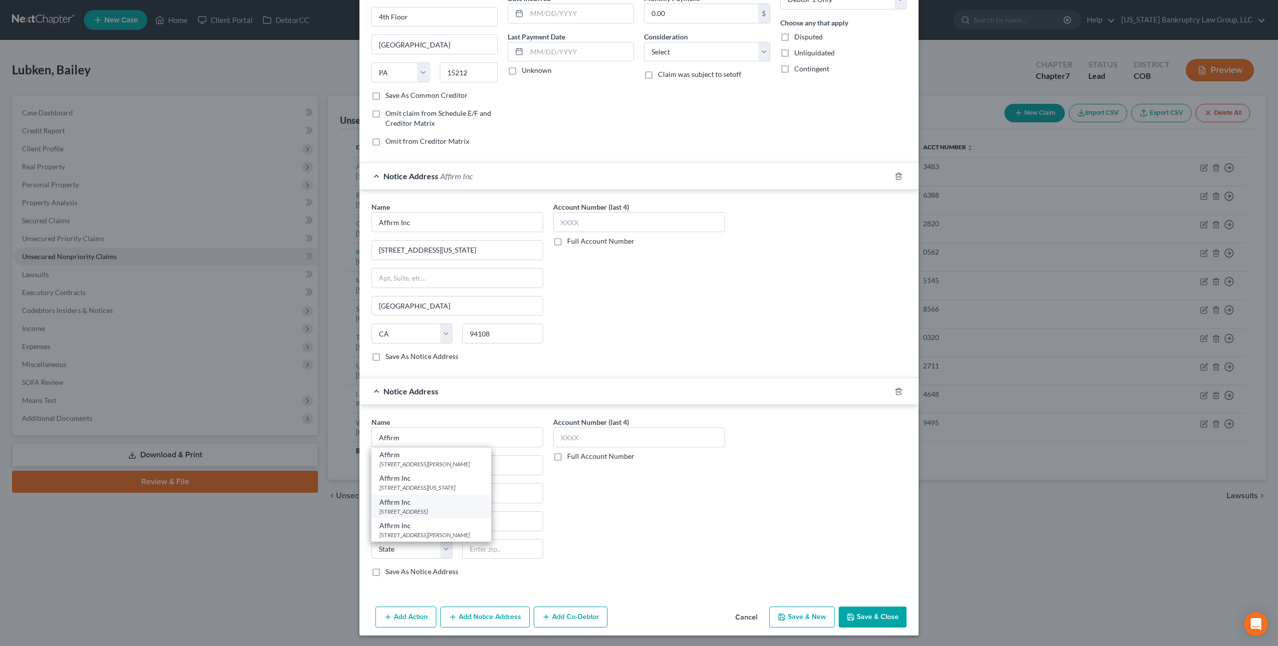
select select "4"
type input "94107"
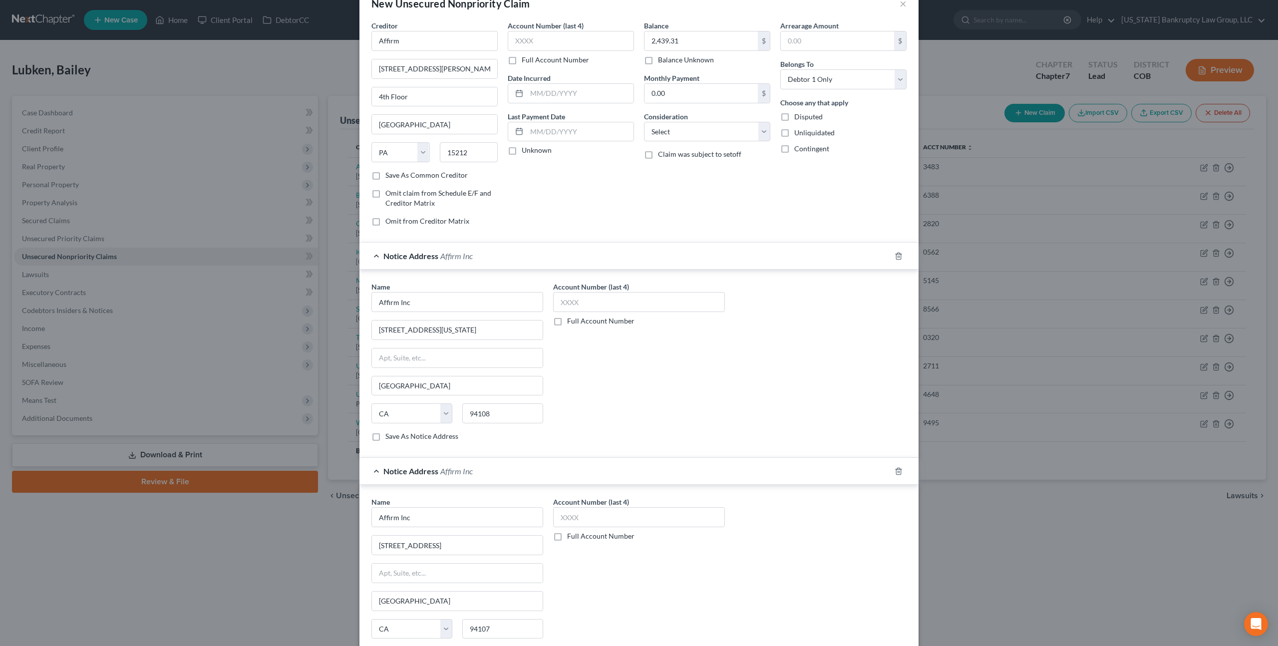
scroll to position [0, 0]
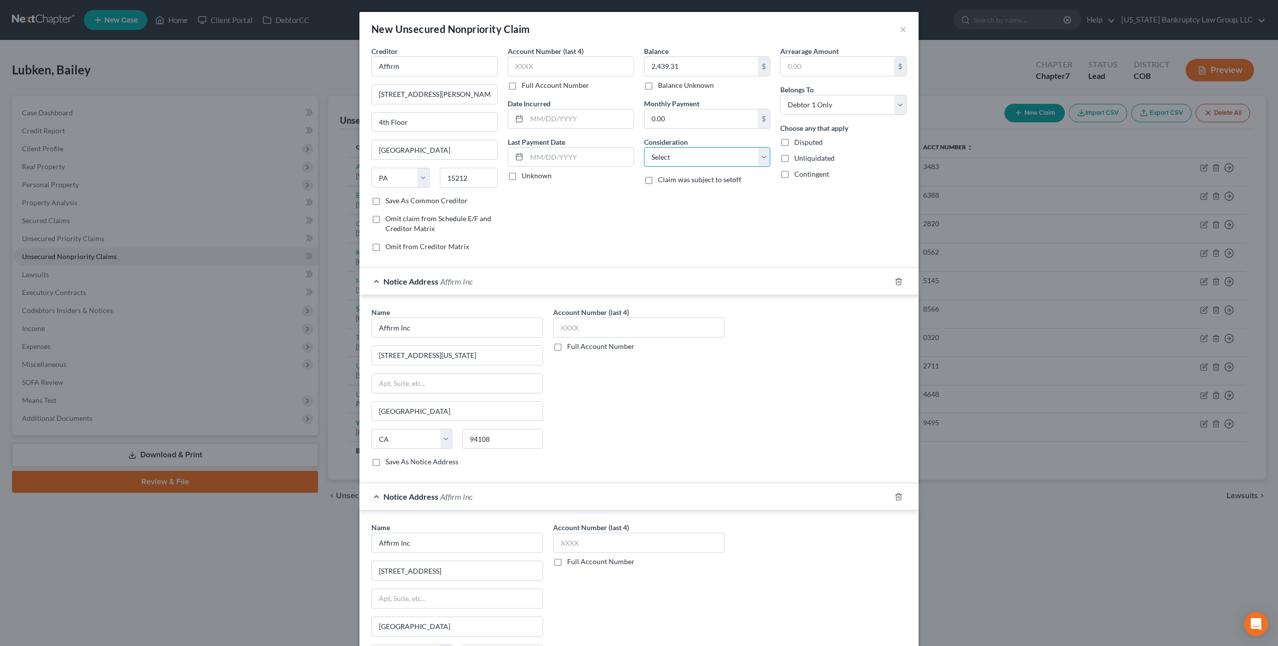
click at [694, 159] on select "Select Cable / Satellite Services Collection Agency Credit Card Debt Debt Couns…" at bounding box center [707, 157] width 126 height 20
select select "10"
click at [644, 147] on select "Select Cable / Satellite Services Collection Agency Credit Card Debt Debt Couns…" at bounding box center [707, 157] width 126 height 20
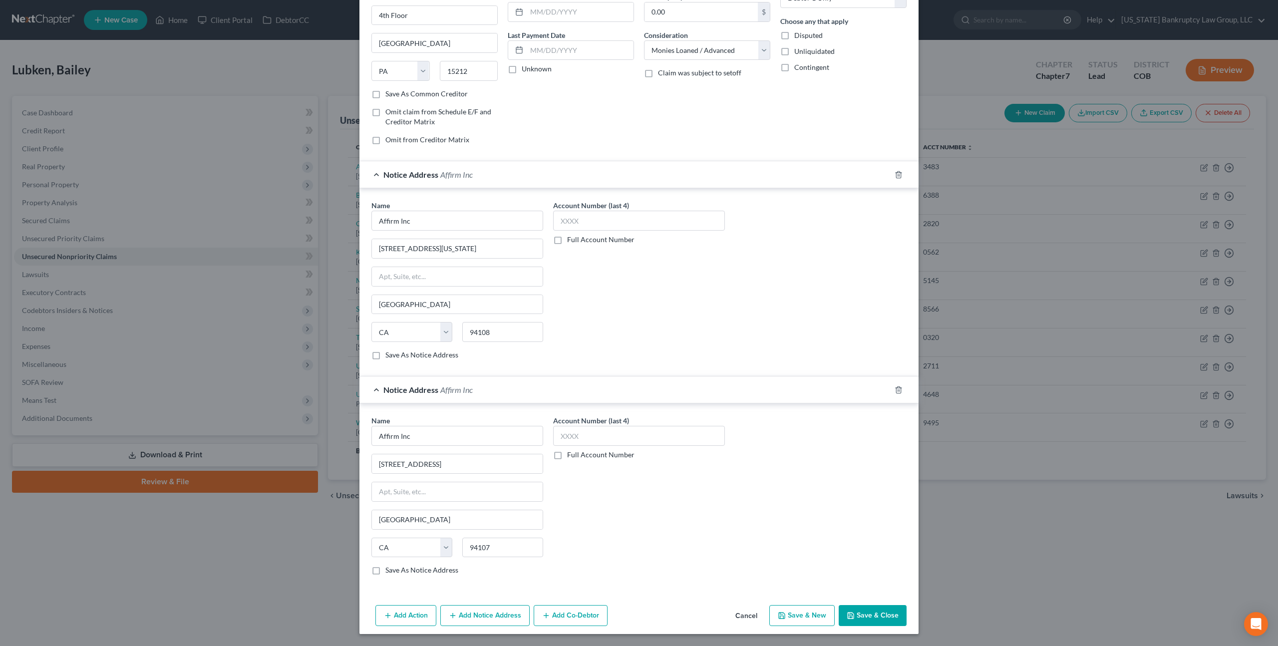
click at [883, 618] on button "Save & Close" at bounding box center [873, 615] width 68 height 21
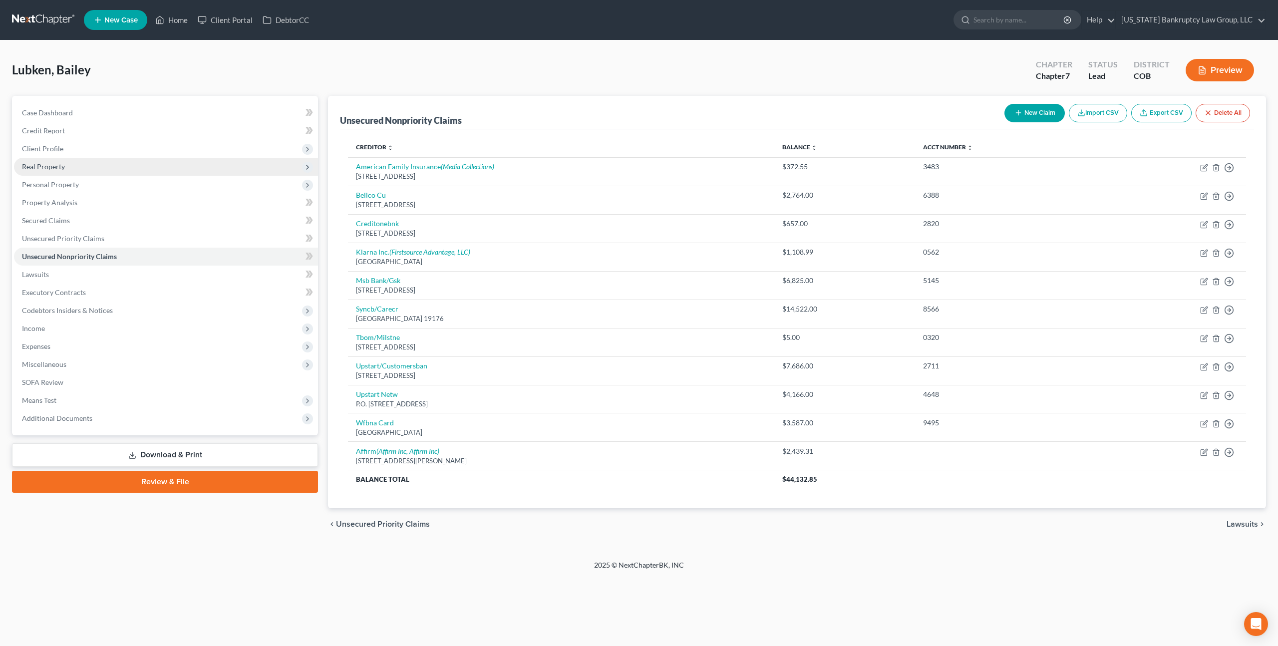
click at [62, 164] on span "Real Property" at bounding box center [43, 166] width 43 height 8
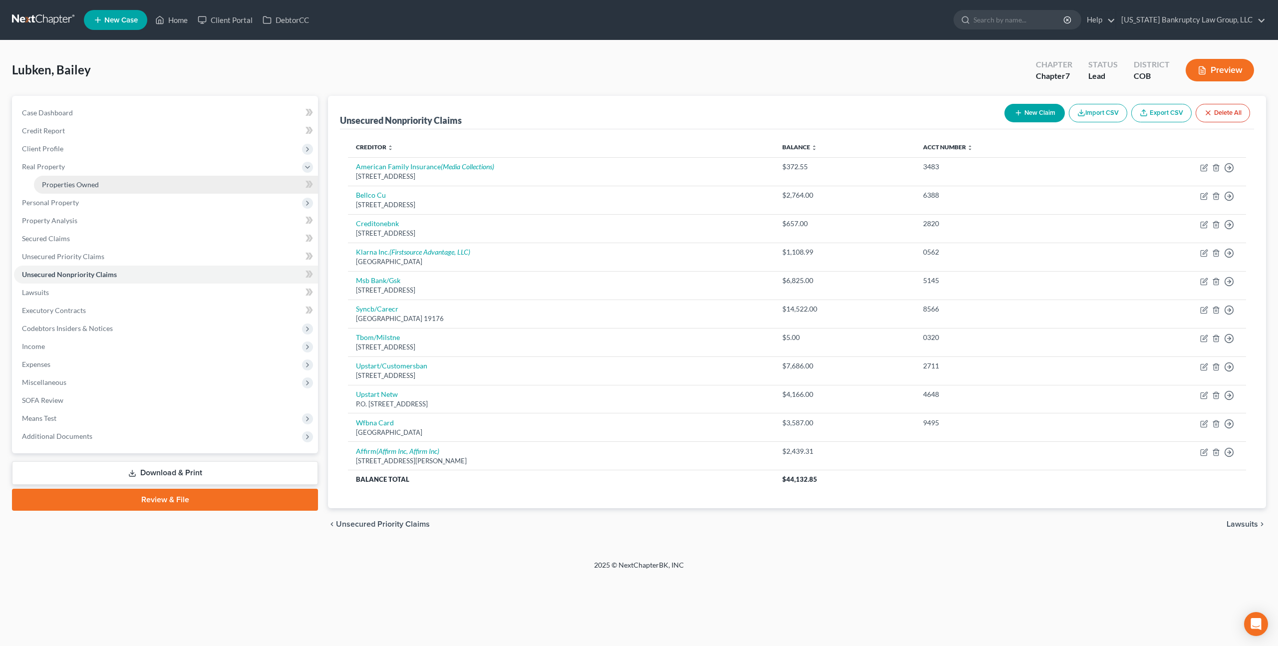
click at [70, 185] on span "Properties Owned" at bounding box center [70, 184] width 57 height 8
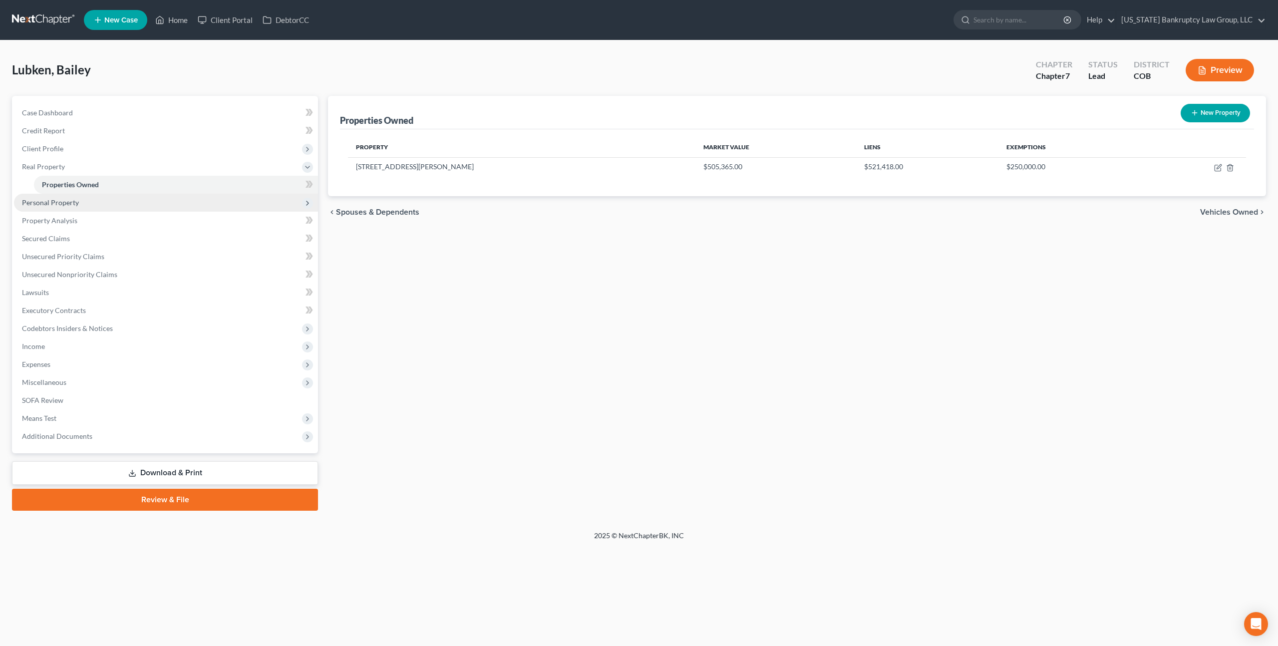
click at [67, 206] on span "Personal Property" at bounding box center [50, 202] width 57 height 8
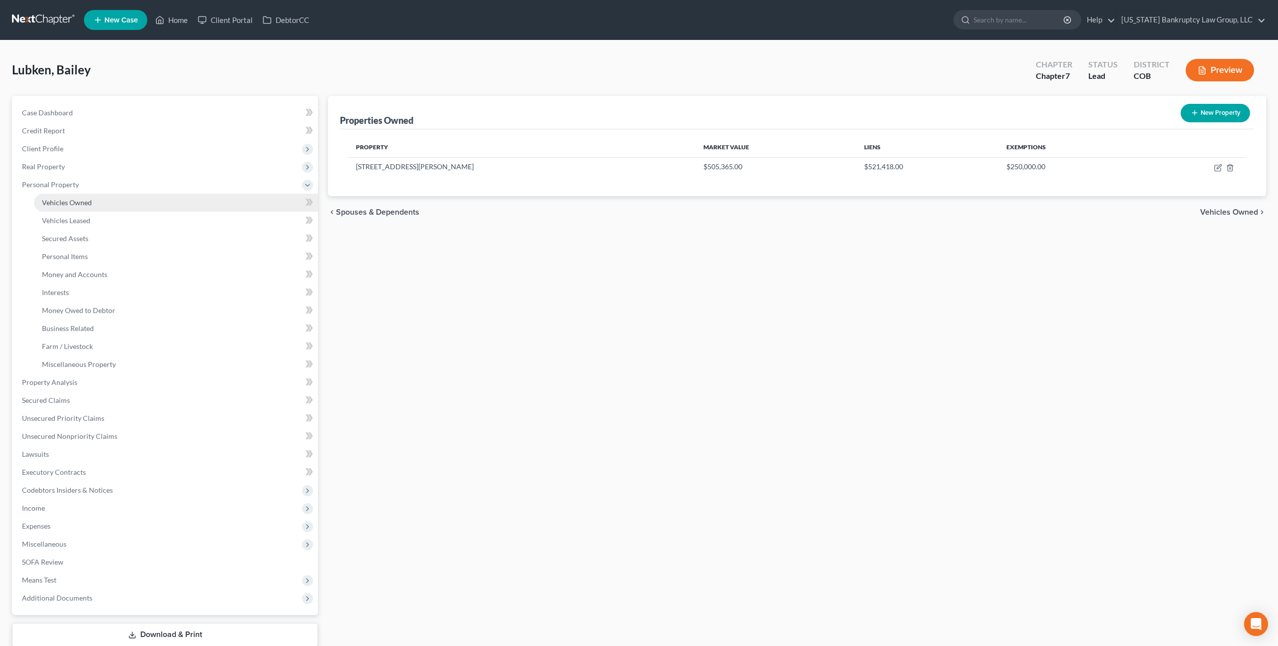
click at [78, 202] on span "Vehicles Owned" at bounding box center [67, 202] width 50 height 8
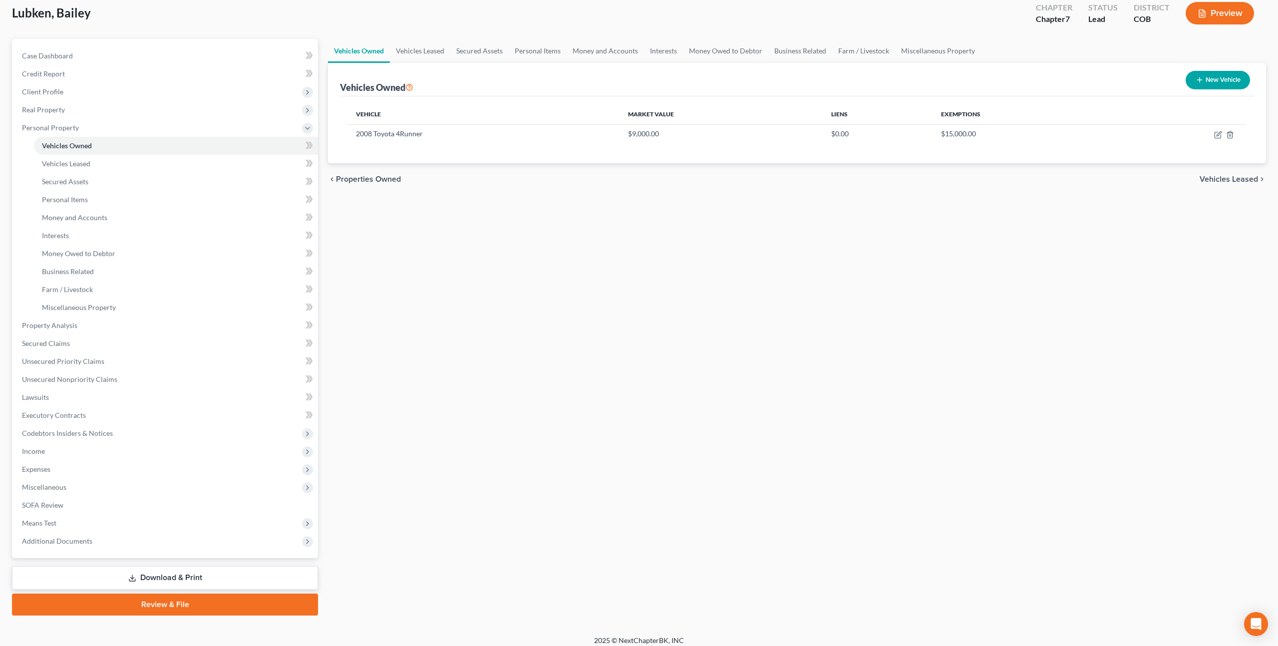
scroll to position [63, 0]
